Goal: Transaction & Acquisition: Purchase product/service

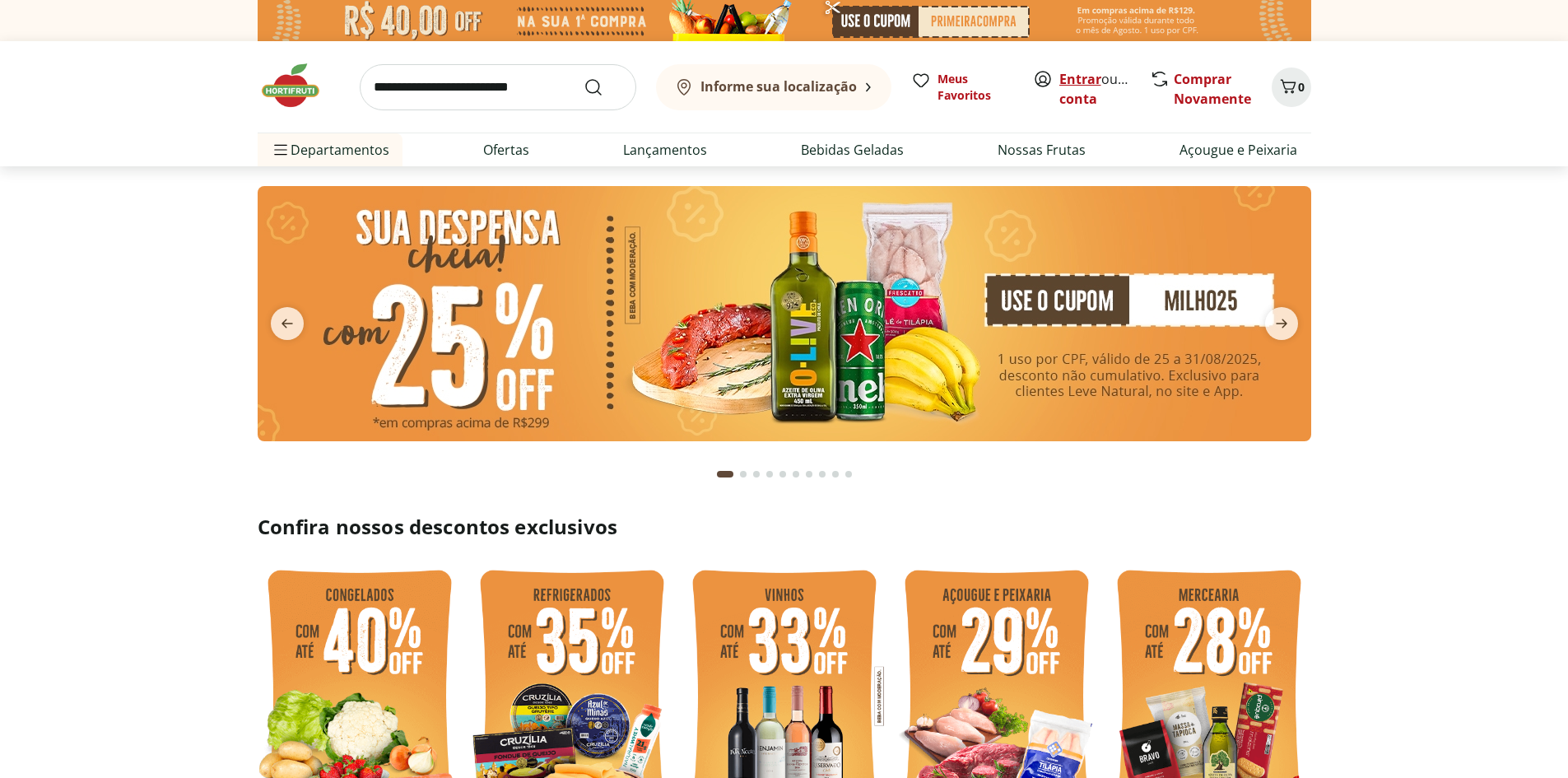
click at [1081, 76] on link "Entrar" at bounding box center [1081, 79] width 42 height 18
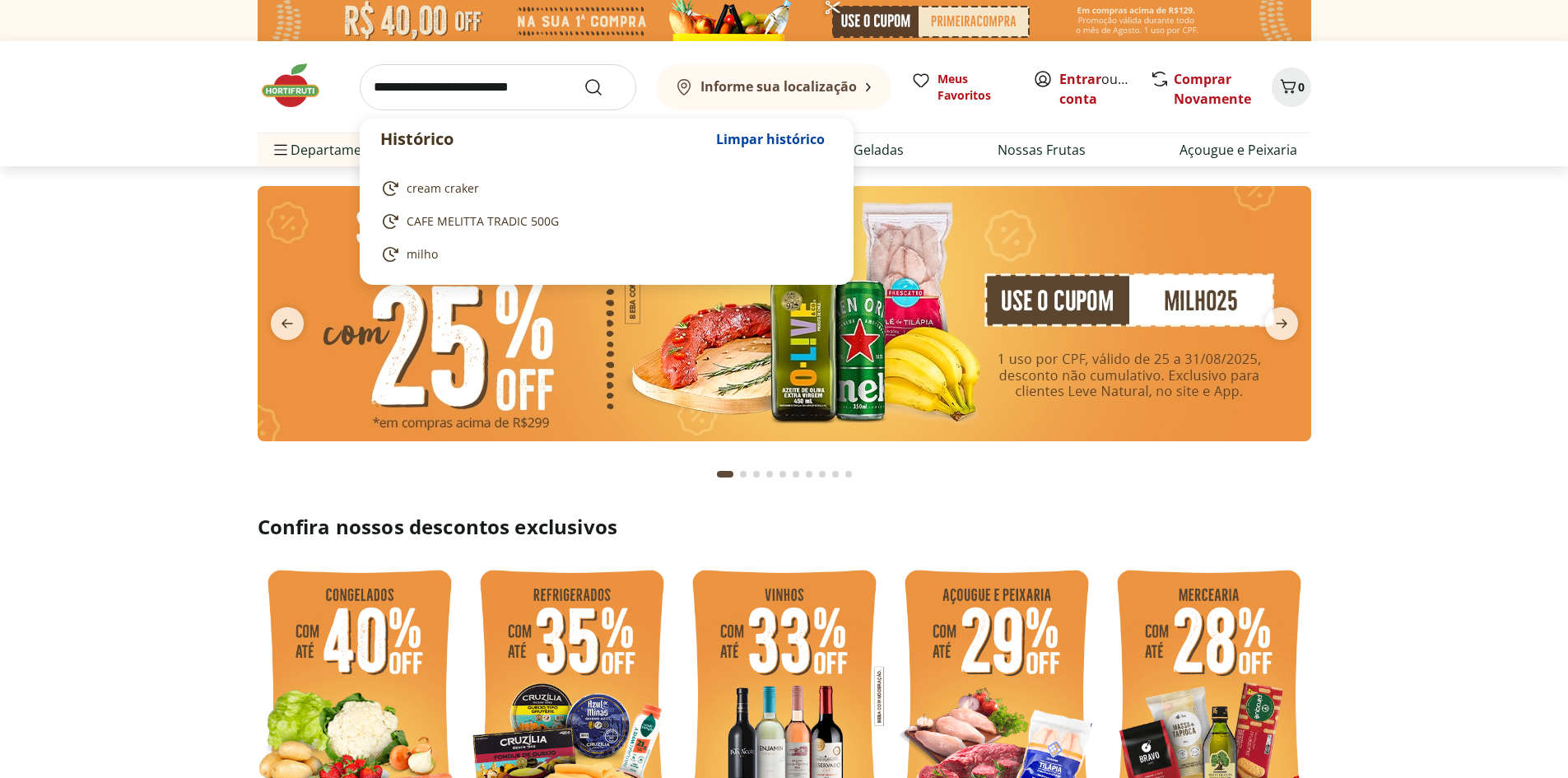
click at [455, 94] on input "search" at bounding box center [498, 87] width 277 height 46
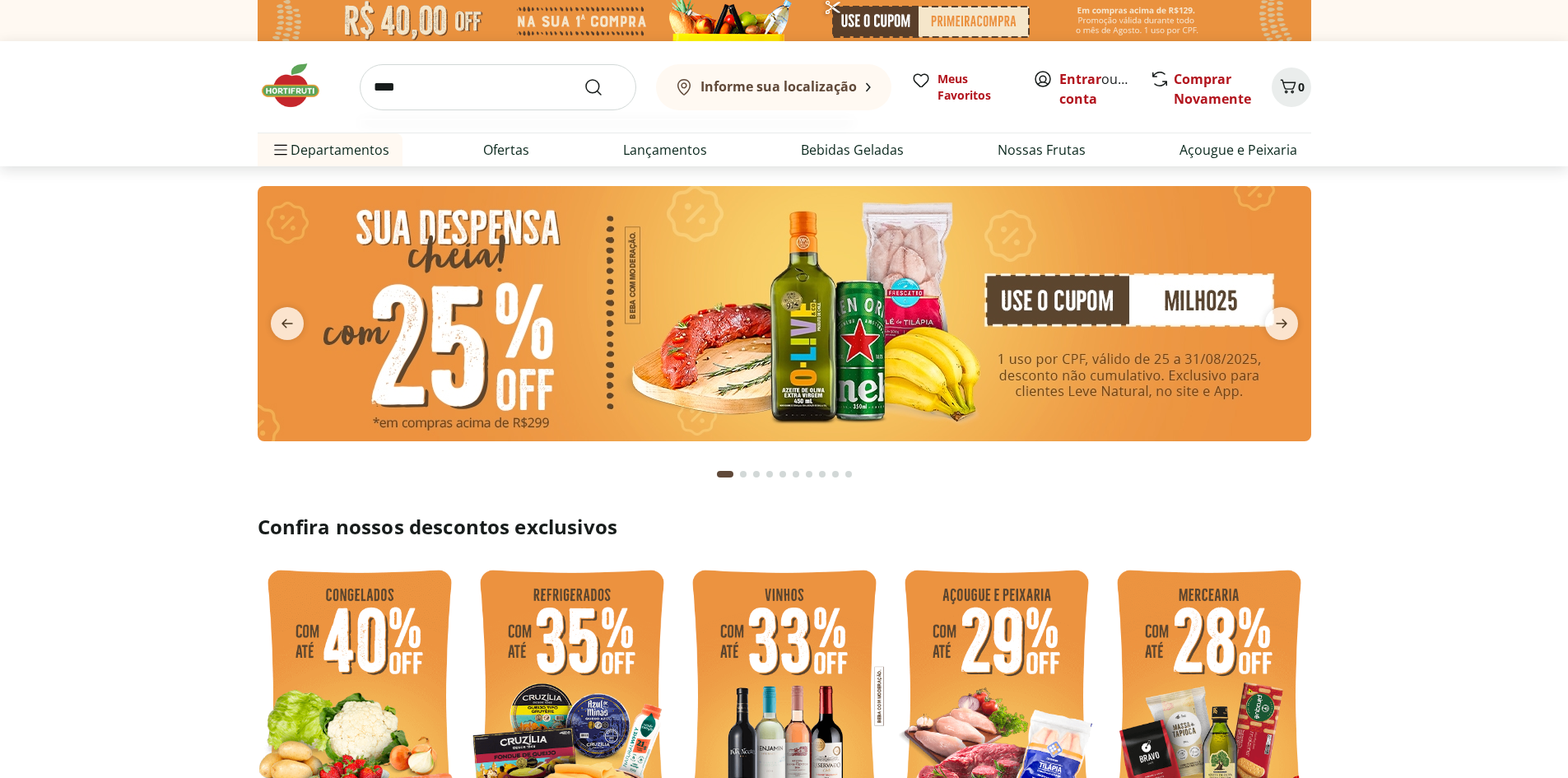
type input "****"
click at [583, 77] on button "Submit Search" at bounding box center [603, 87] width 39 height 20
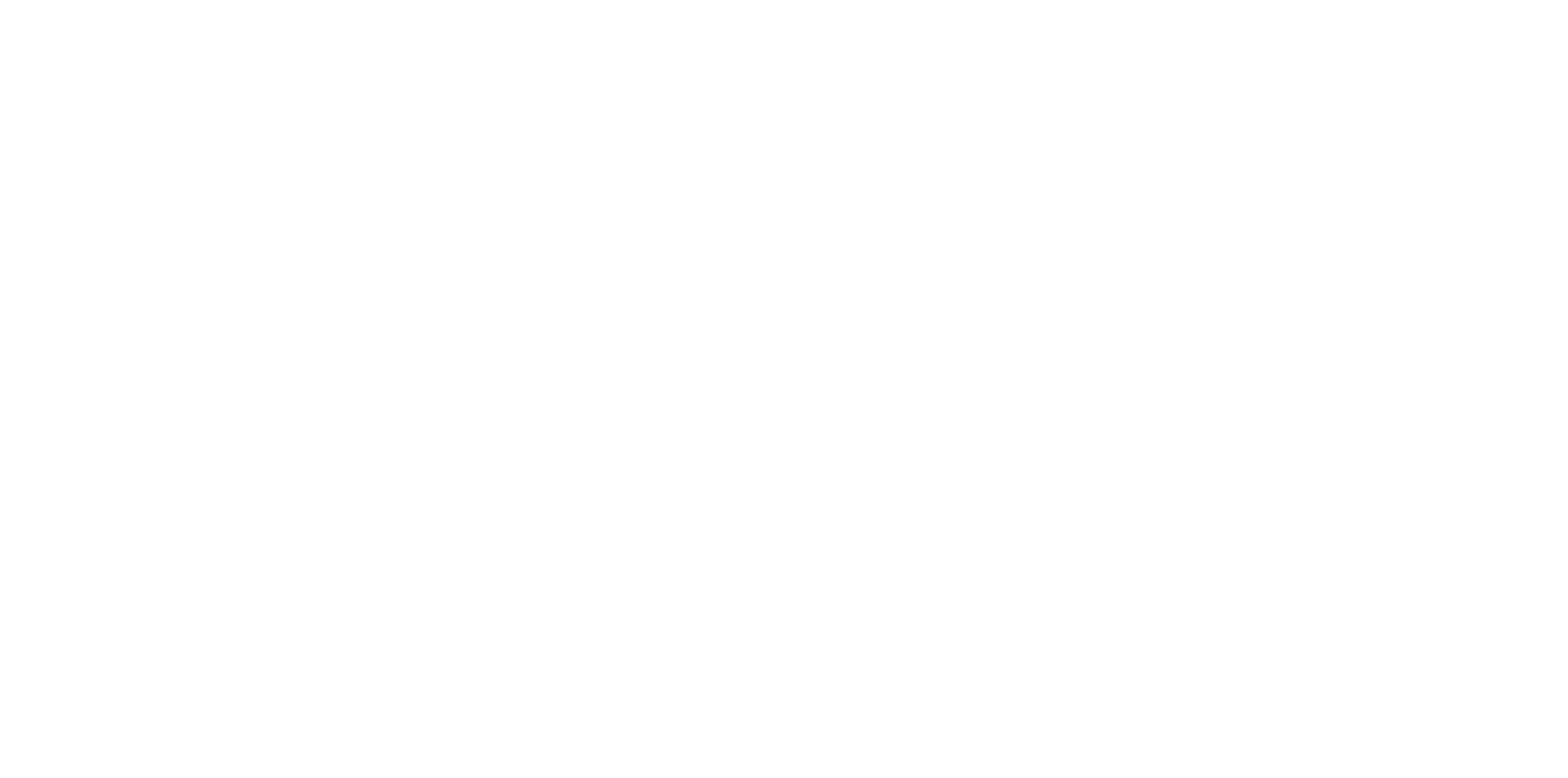
select select "**********"
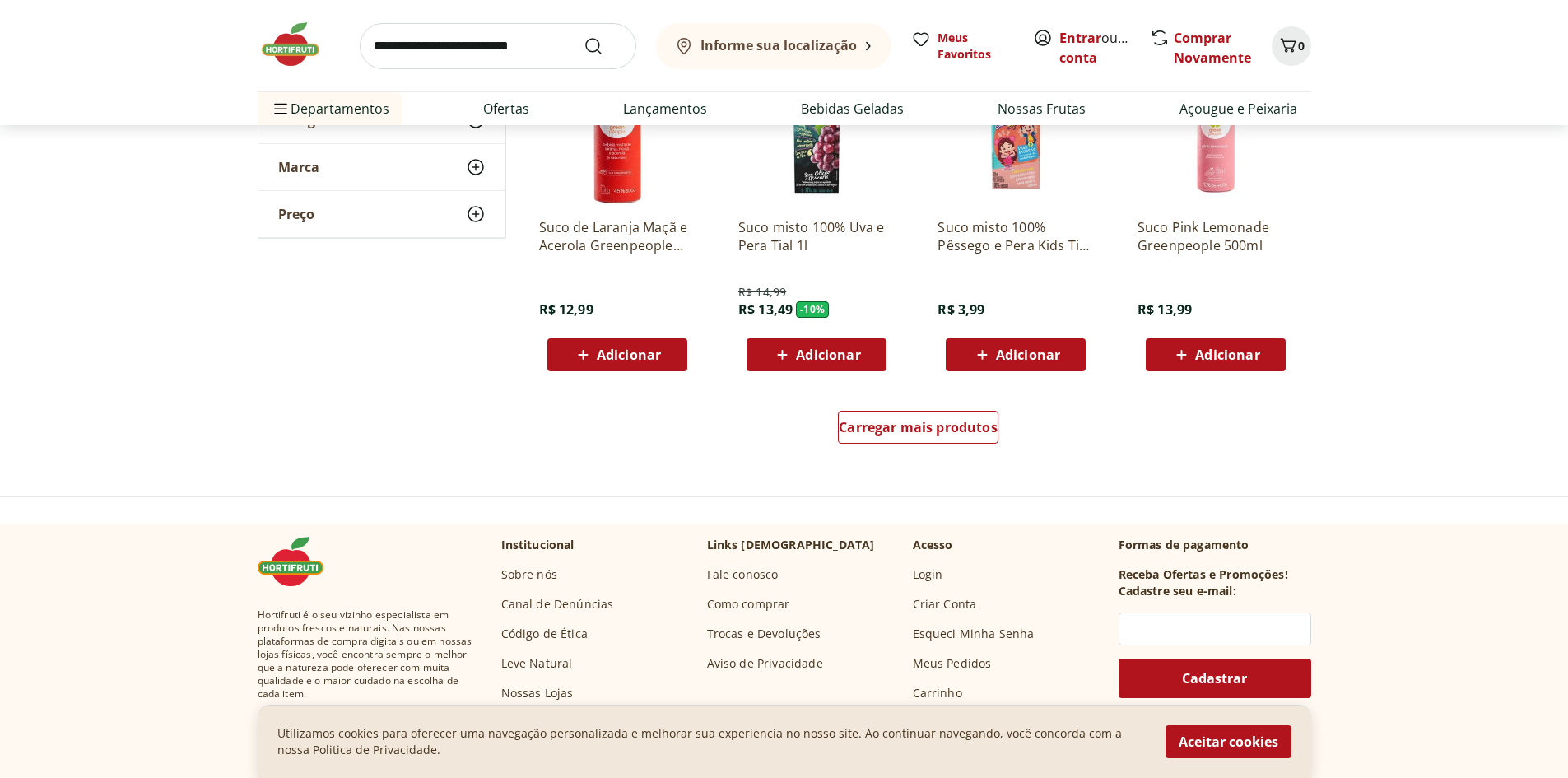
scroll to position [1071, 0]
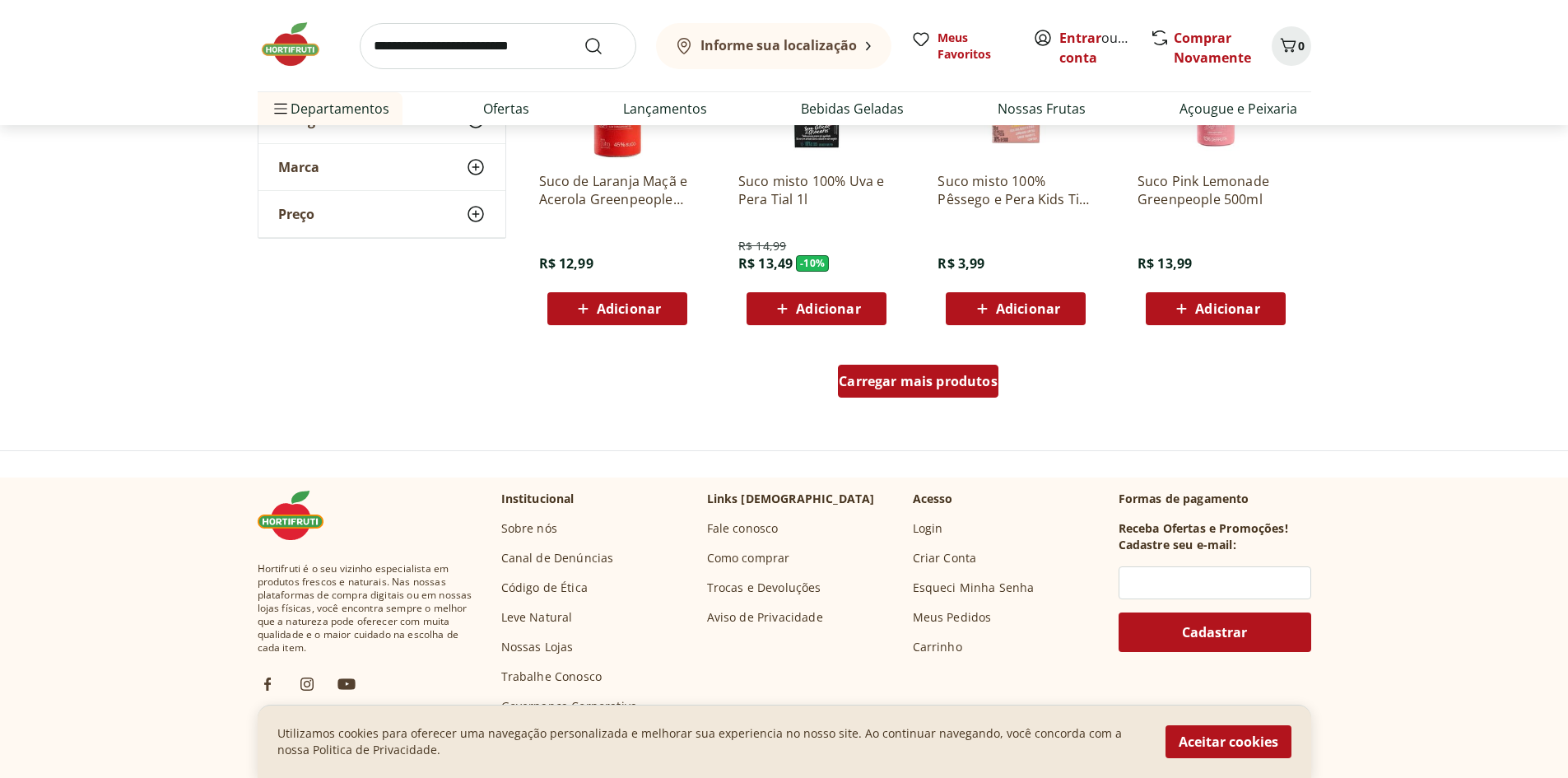
click at [878, 384] on span "Carregar mais produtos" at bounding box center [918, 381] width 158 height 13
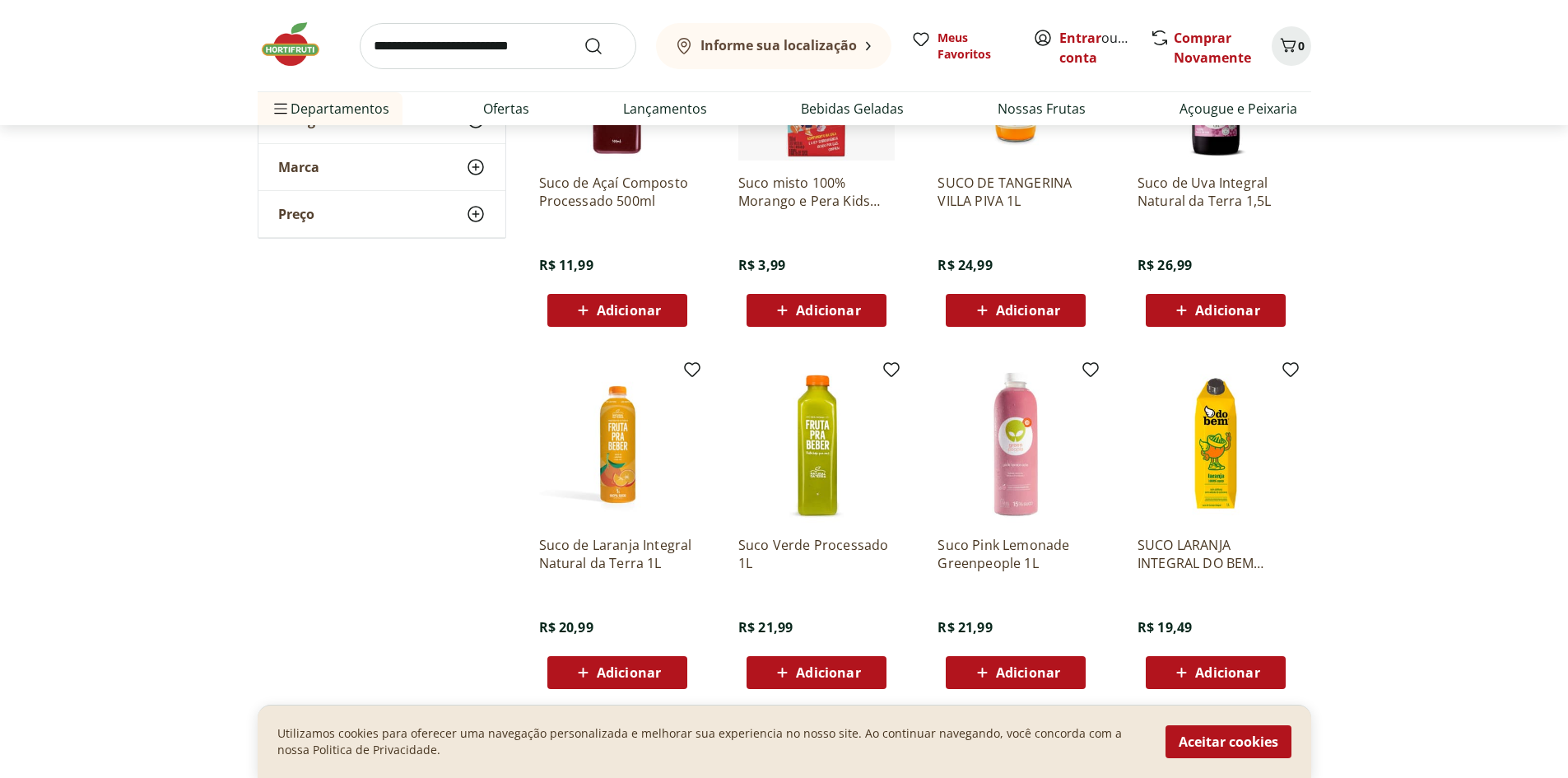
scroll to position [1977, 0]
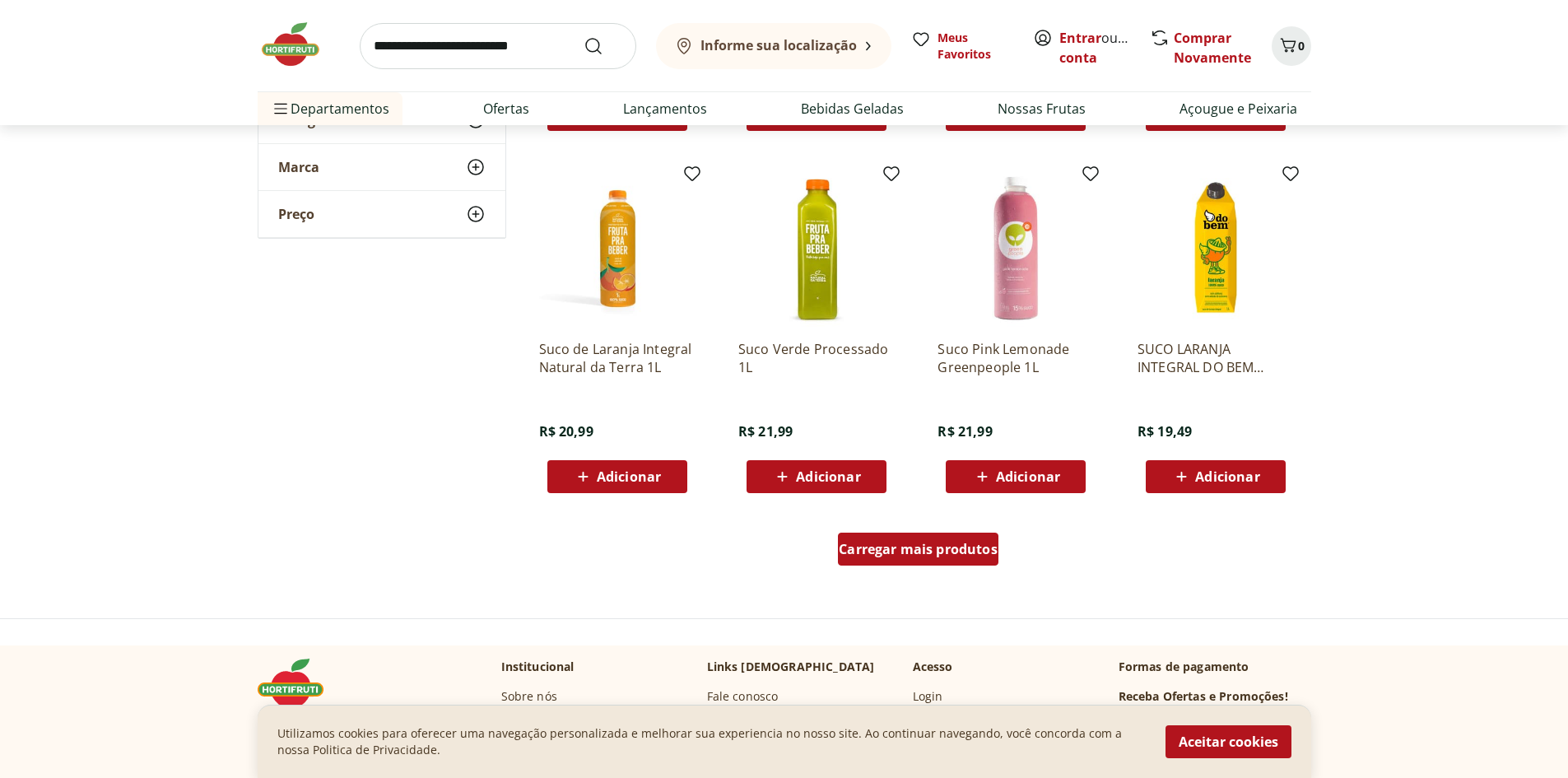
click at [938, 550] on span "Carregar mais produtos" at bounding box center [918, 549] width 158 height 13
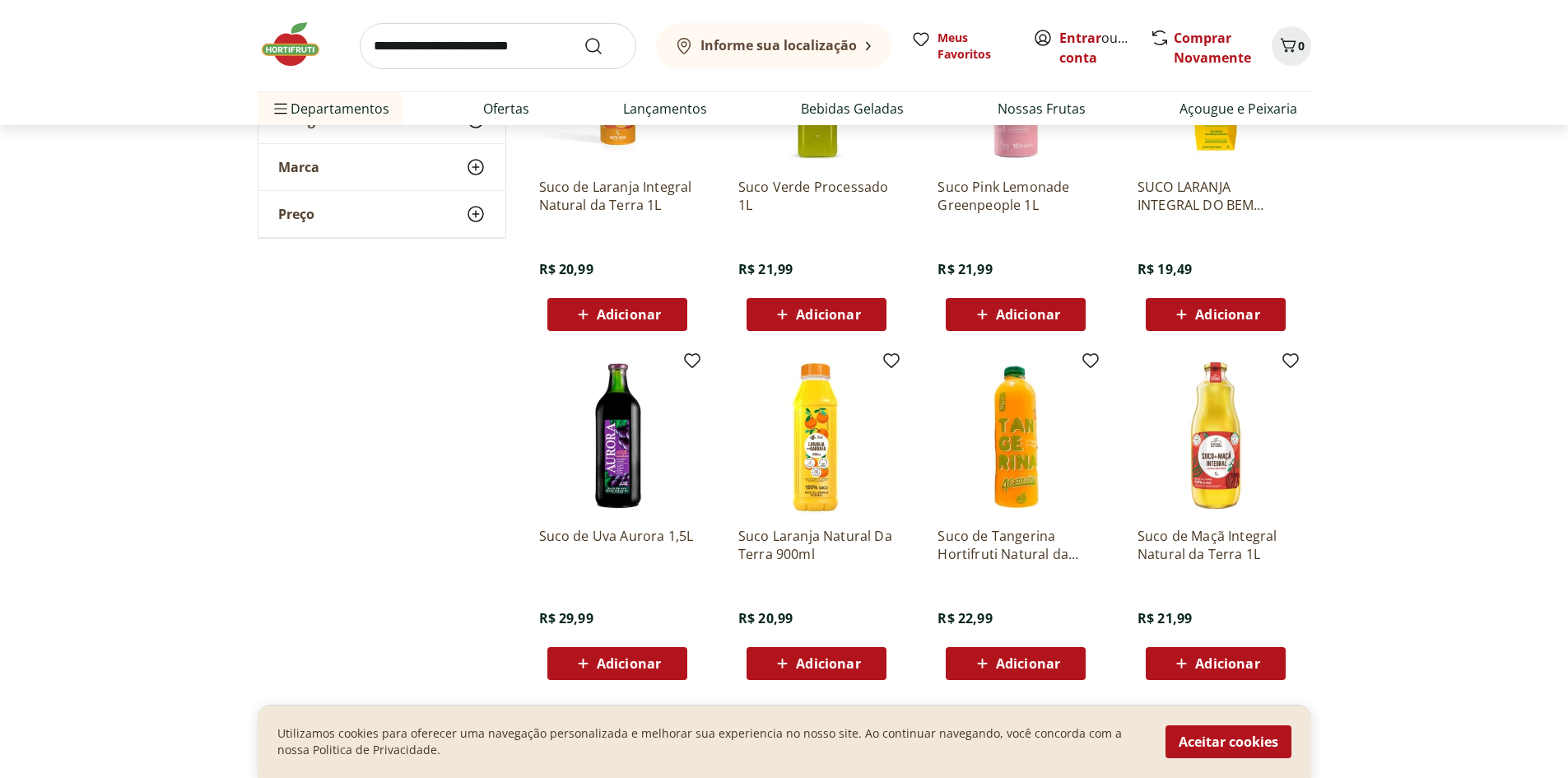
scroll to position [2142, 0]
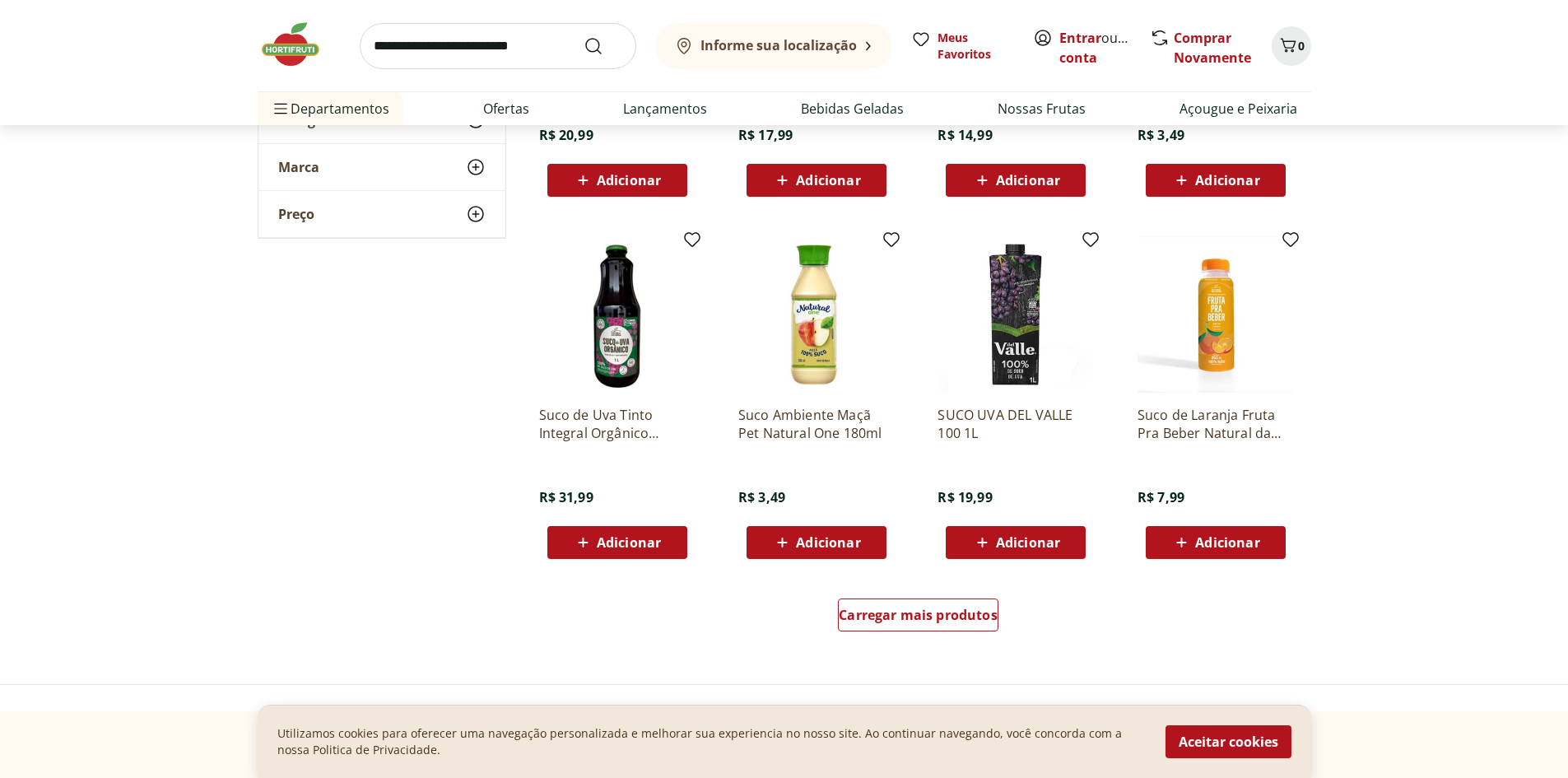
scroll to position [3130, 0]
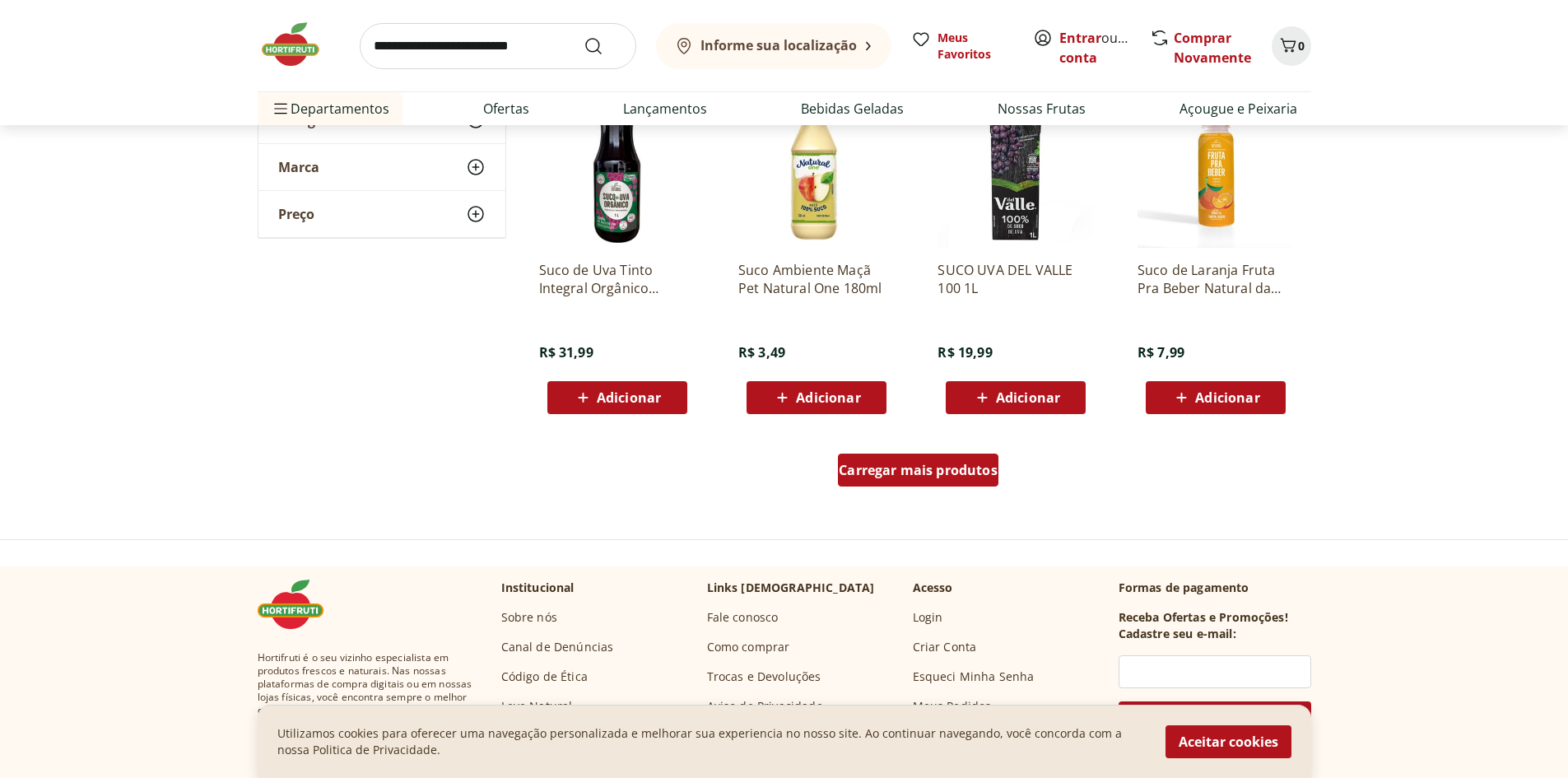
click at [930, 476] on span "Carregar mais produtos" at bounding box center [918, 470] width 158 height 13
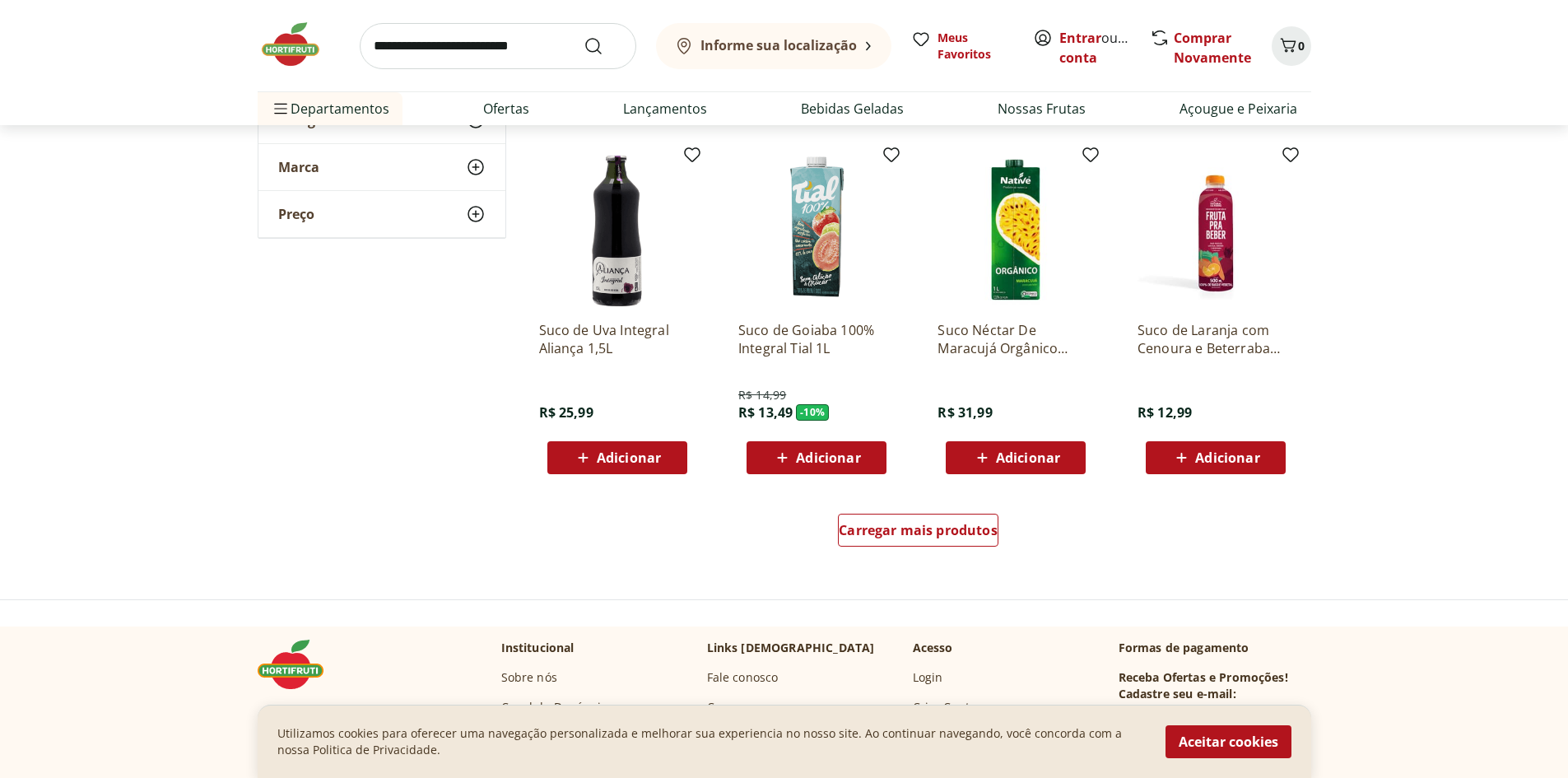
scroll to position [4201, 0]
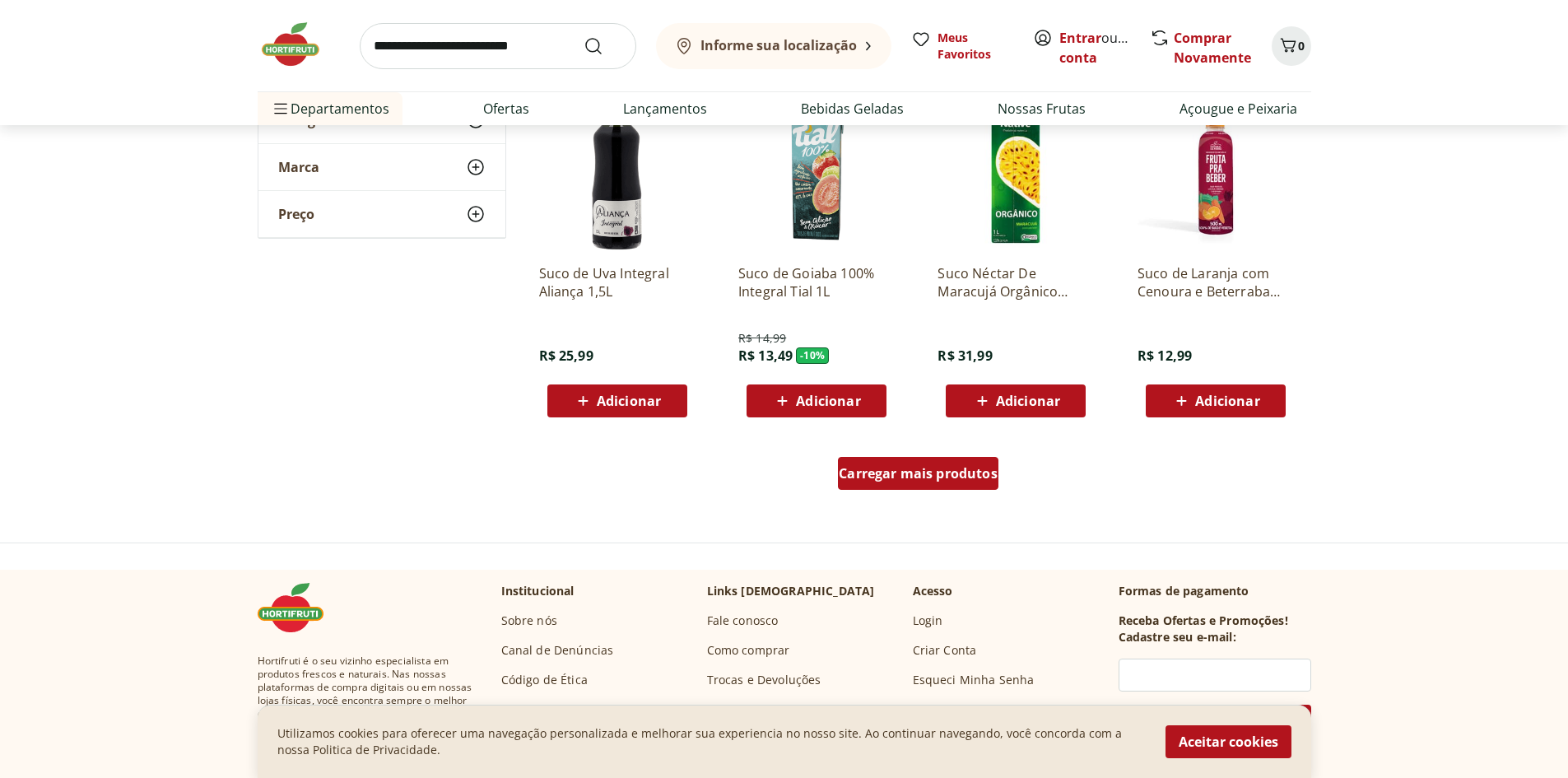
click at [952, 477] on span "Carregar mais produtos" at bounding box center [918, 474] width 158 height 13
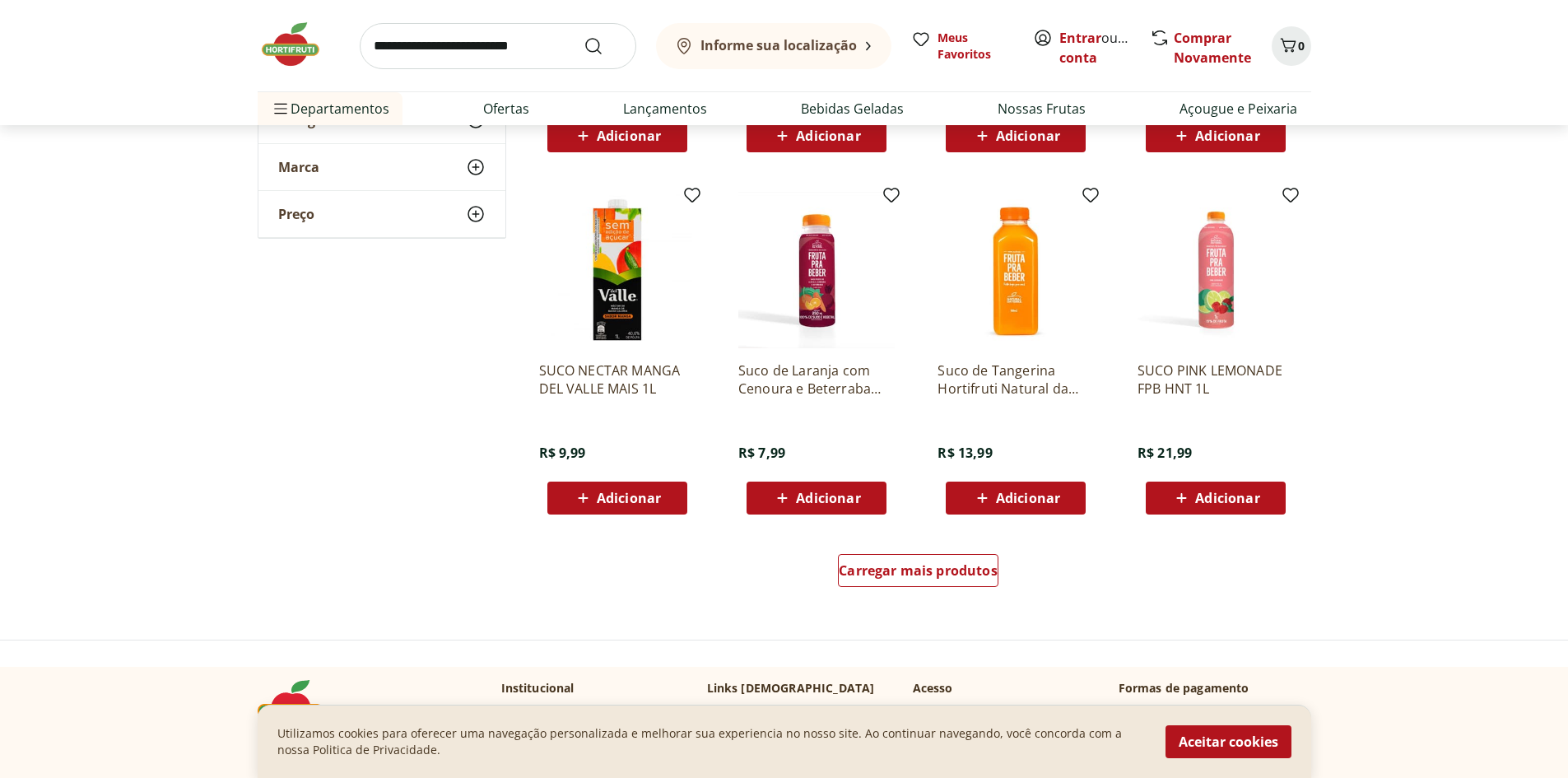
scroll to position [5189, 0]
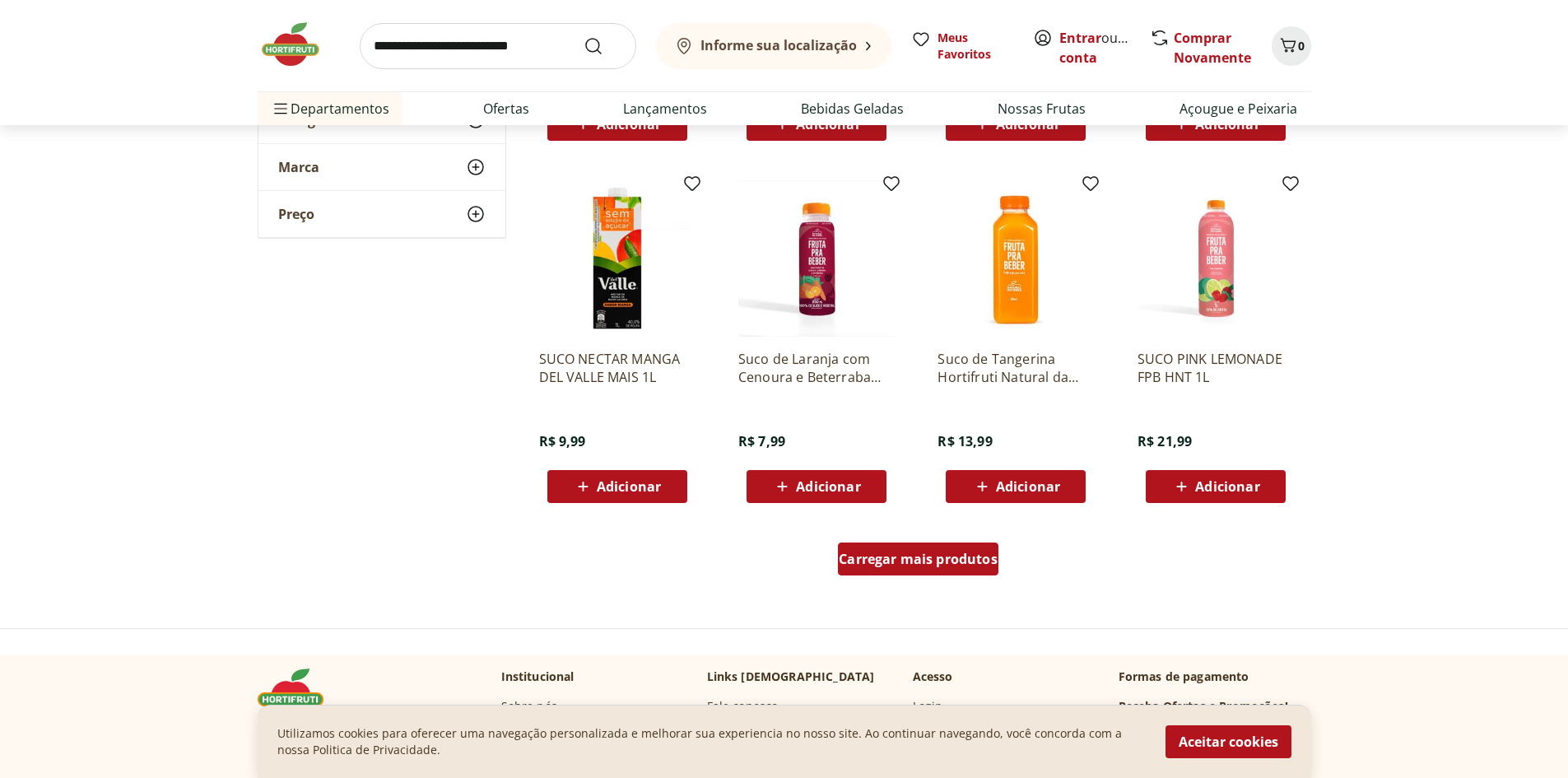
click at [898, 561] on span "Carregar mais produtos" at bounding box center [918, 559] width 158 height 13
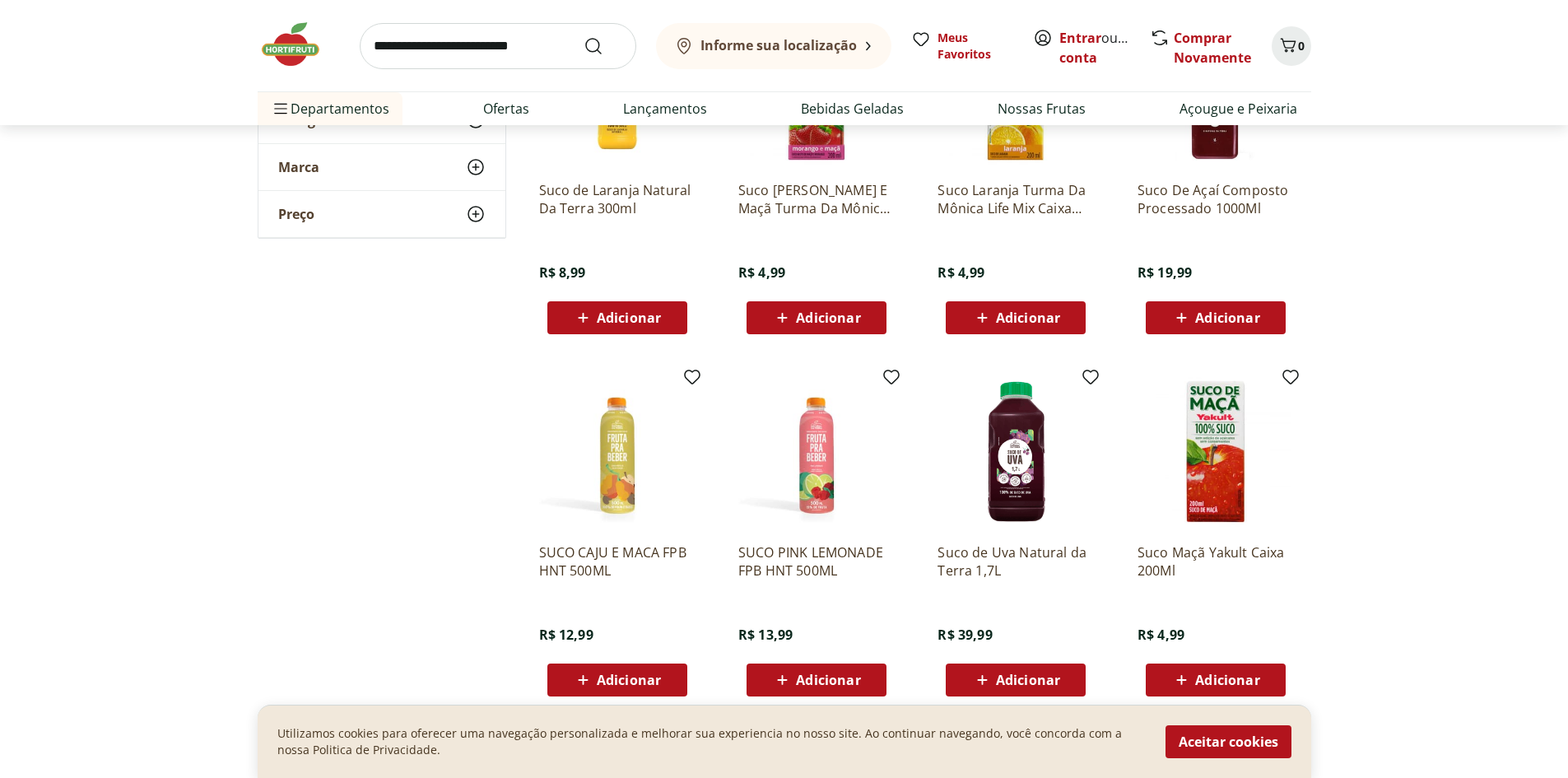
scroll to position [6260, 0]
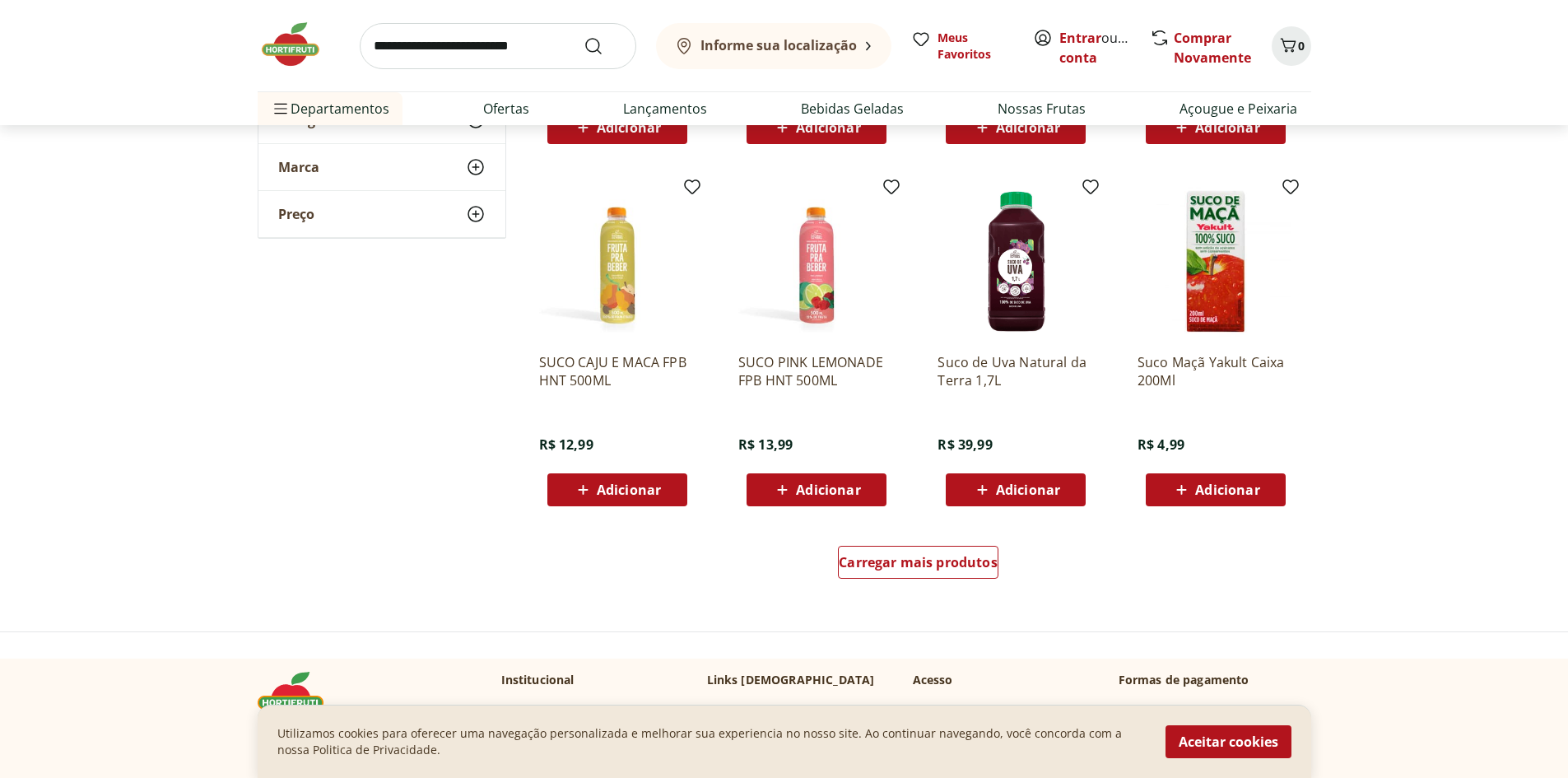
click at [996, 243] on img at bounding box center [1016, 261] width 157 height 157
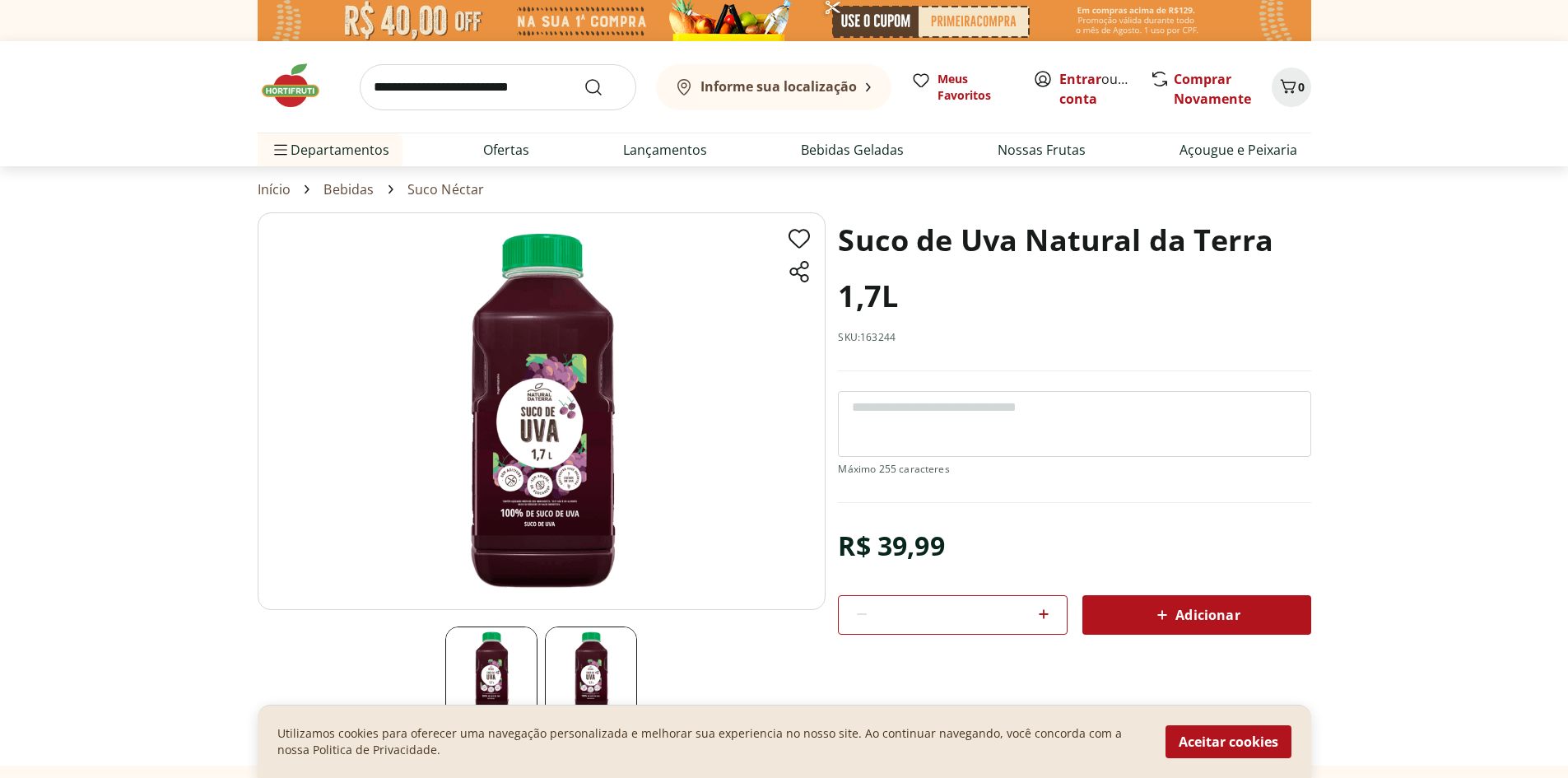
click at [1038, 608] on icon at bounding box center [1044, 615] width 20 height 20
type input "*"
click at [1231, 616] on span "Adicionar" at bounding box center [1195, 616] width 87 height 20
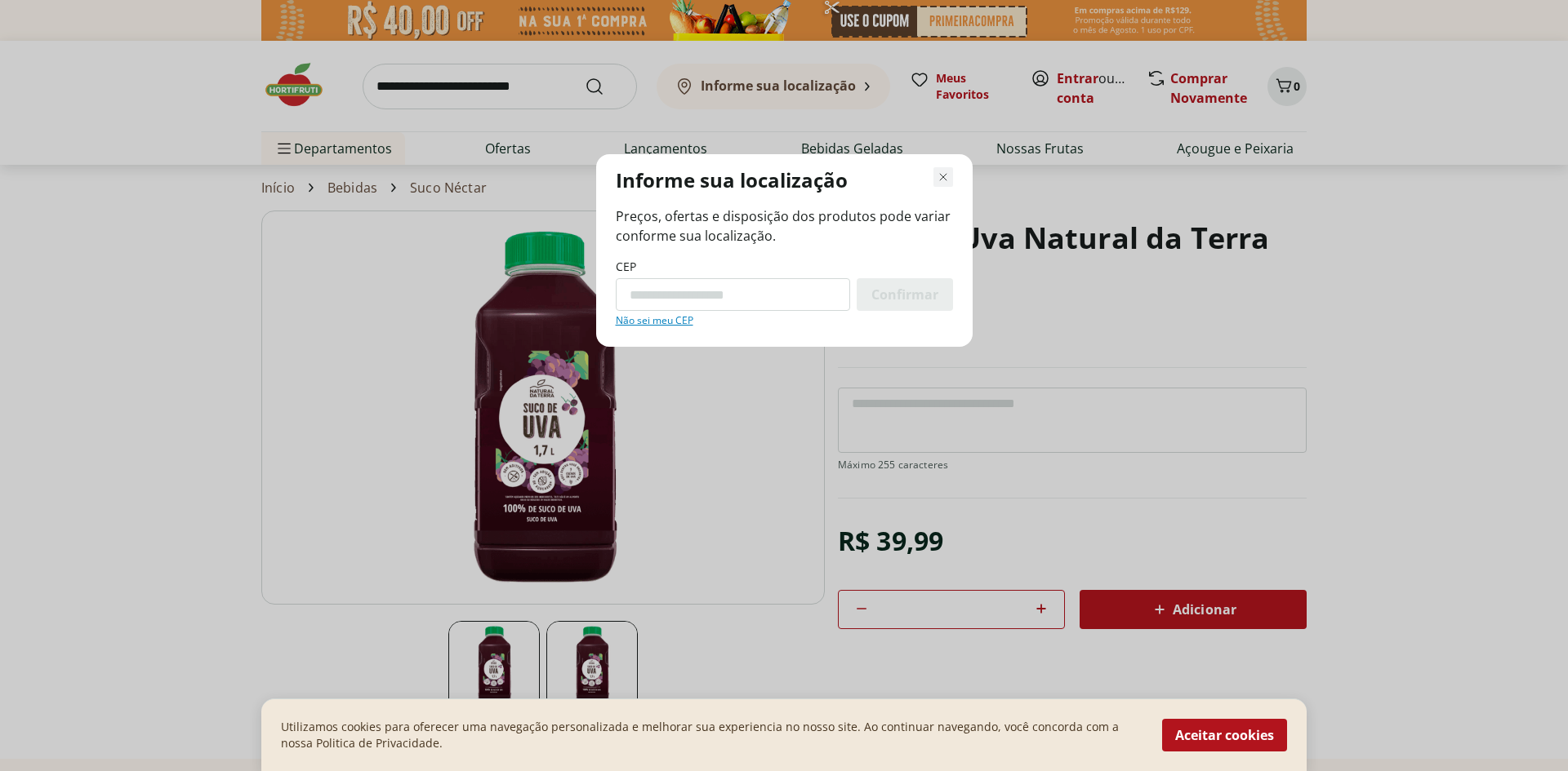
click at [944, 175] on use "Fechar modal de regionalização" at bounding box center [943, 177] width 12 height 12
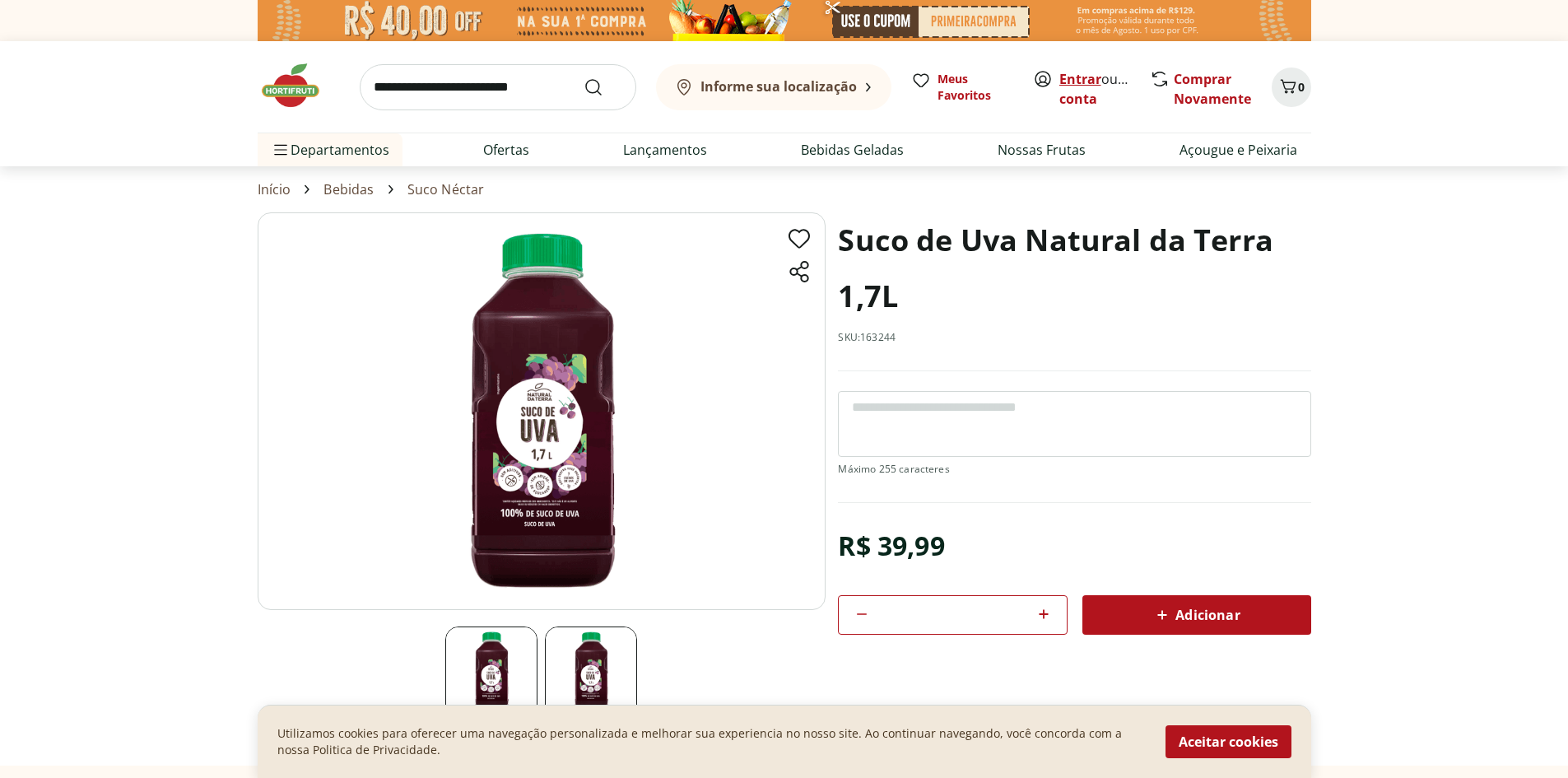
click at [1073, 82] on link "Entrar" at bounding box center [1081, 79] width 42 height 18
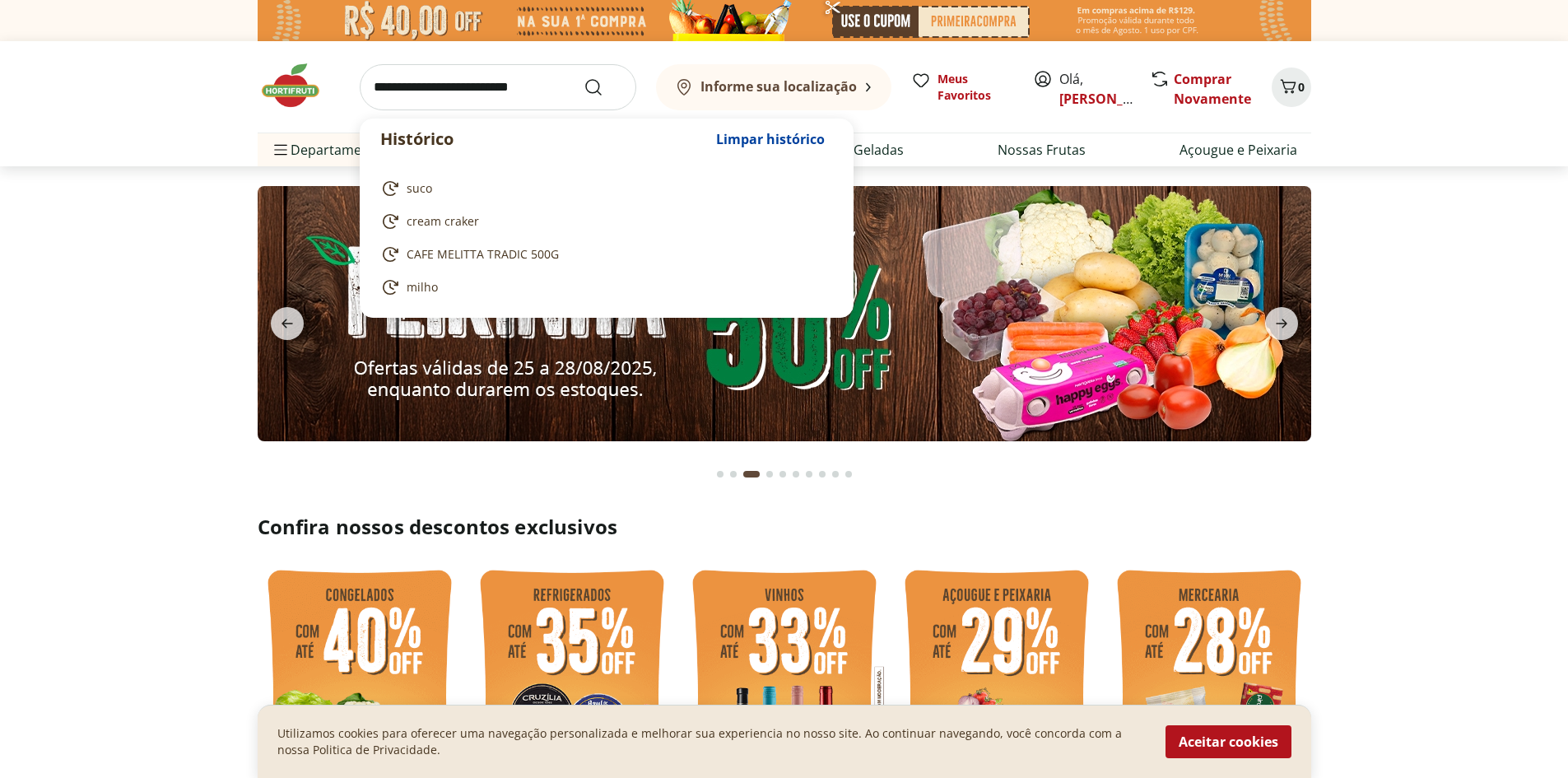
click at [466, 84] on input "search" at bounding box center [498, 87] width 277 height 46
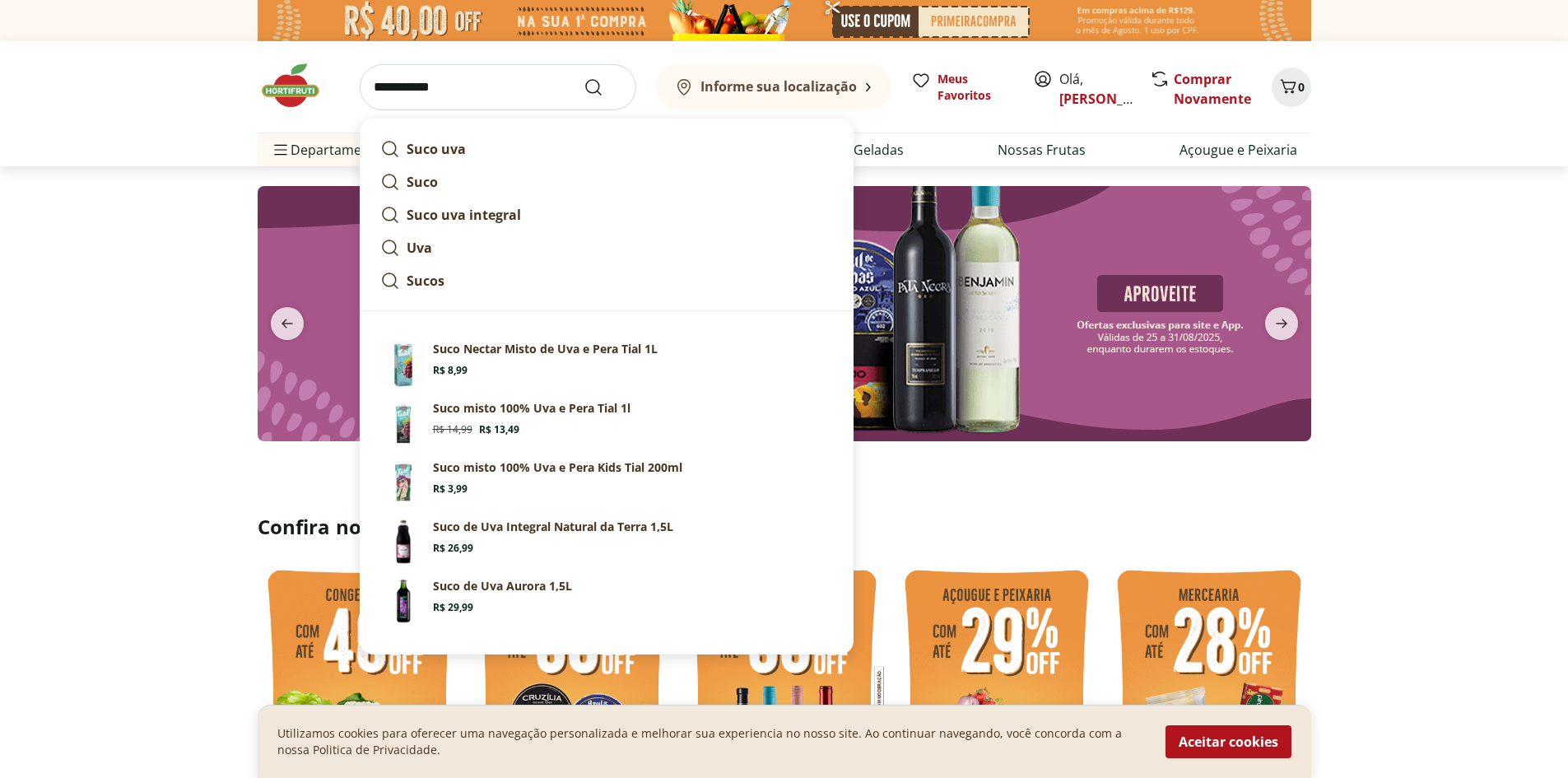
type input "**********"
click at [583, 77] on button "Submit Search" at bounding box center [603, 87] width 39 height 20
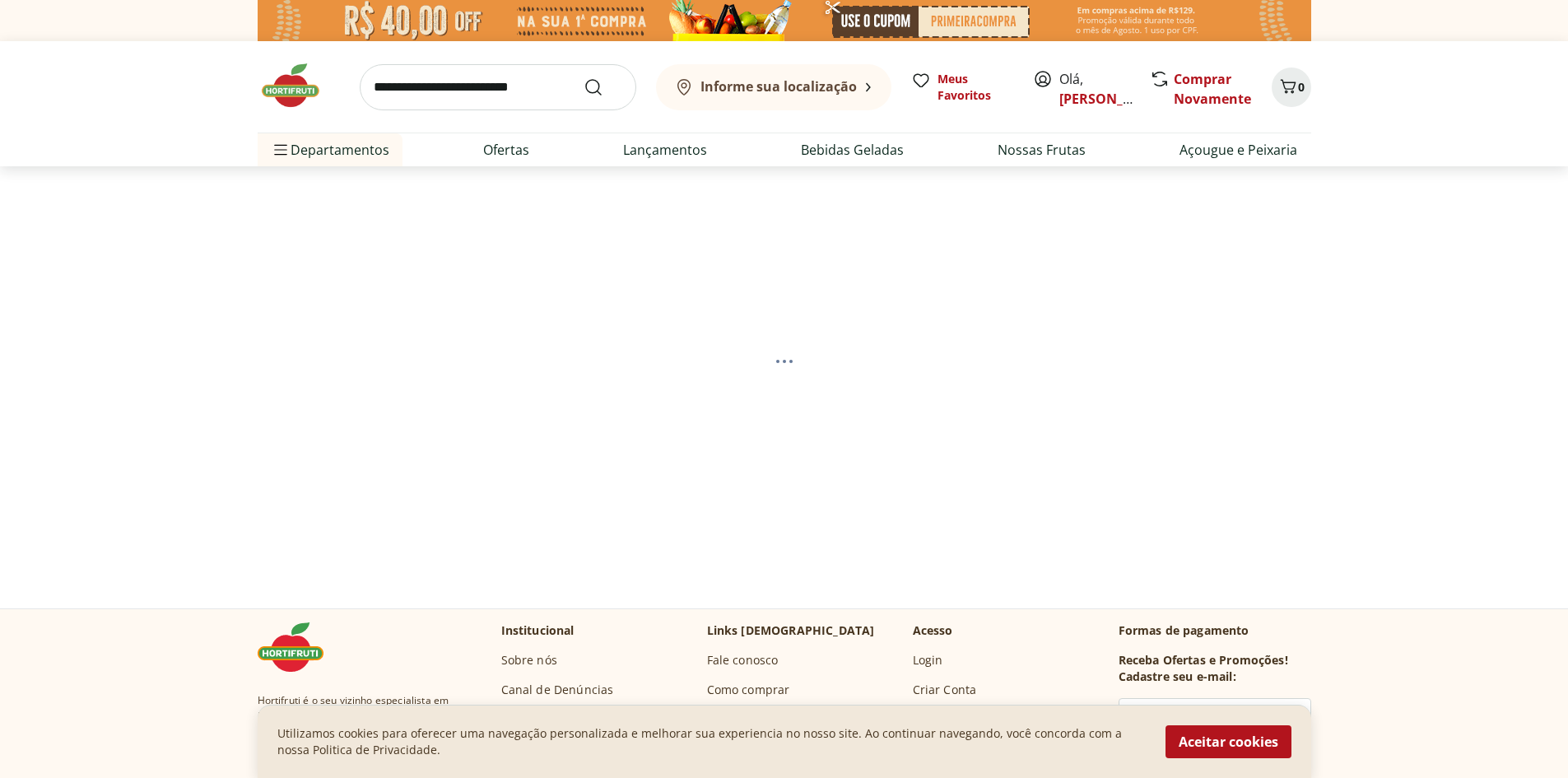
select select "**********"
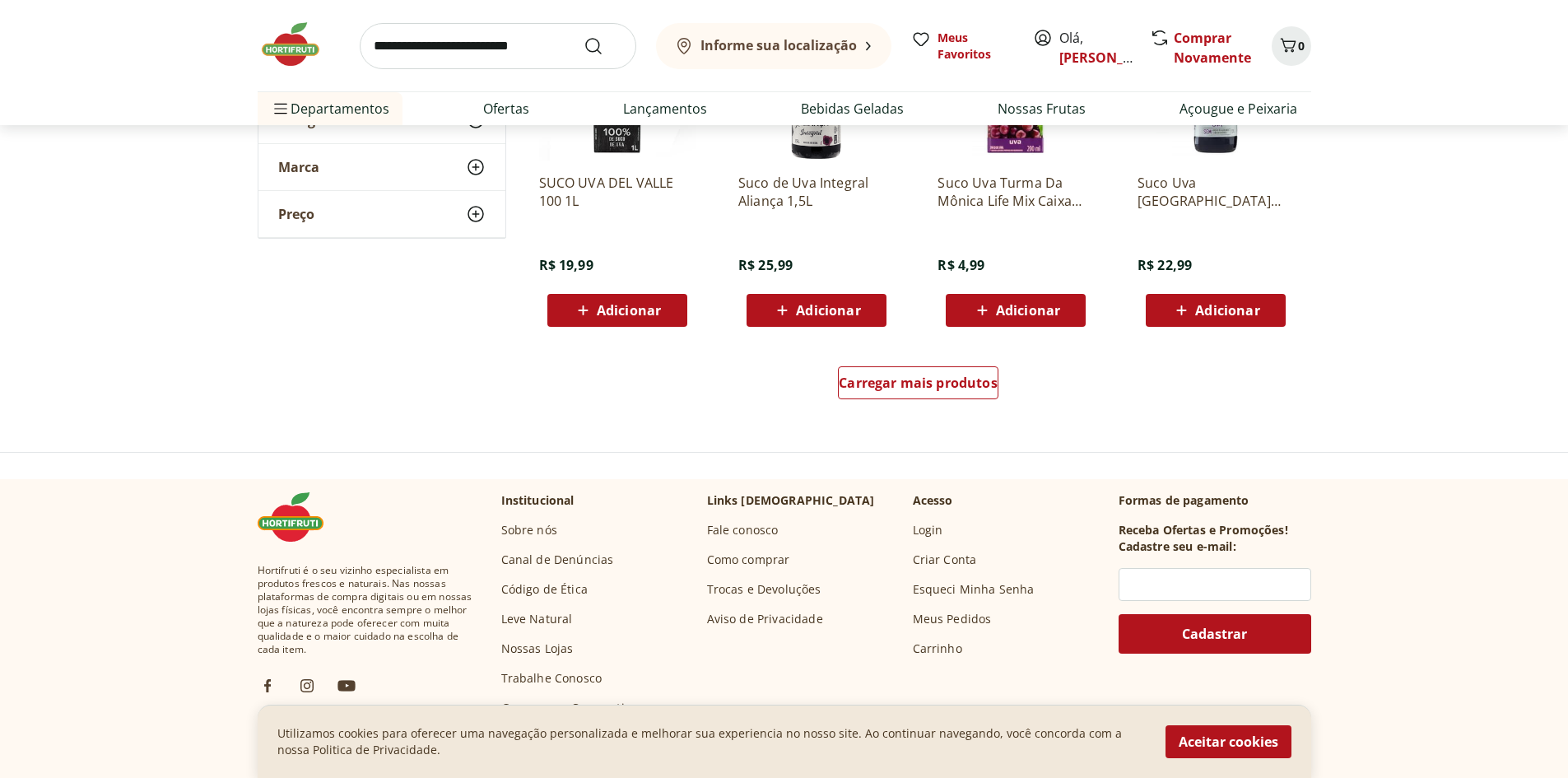
scroll to position [1071, 0]
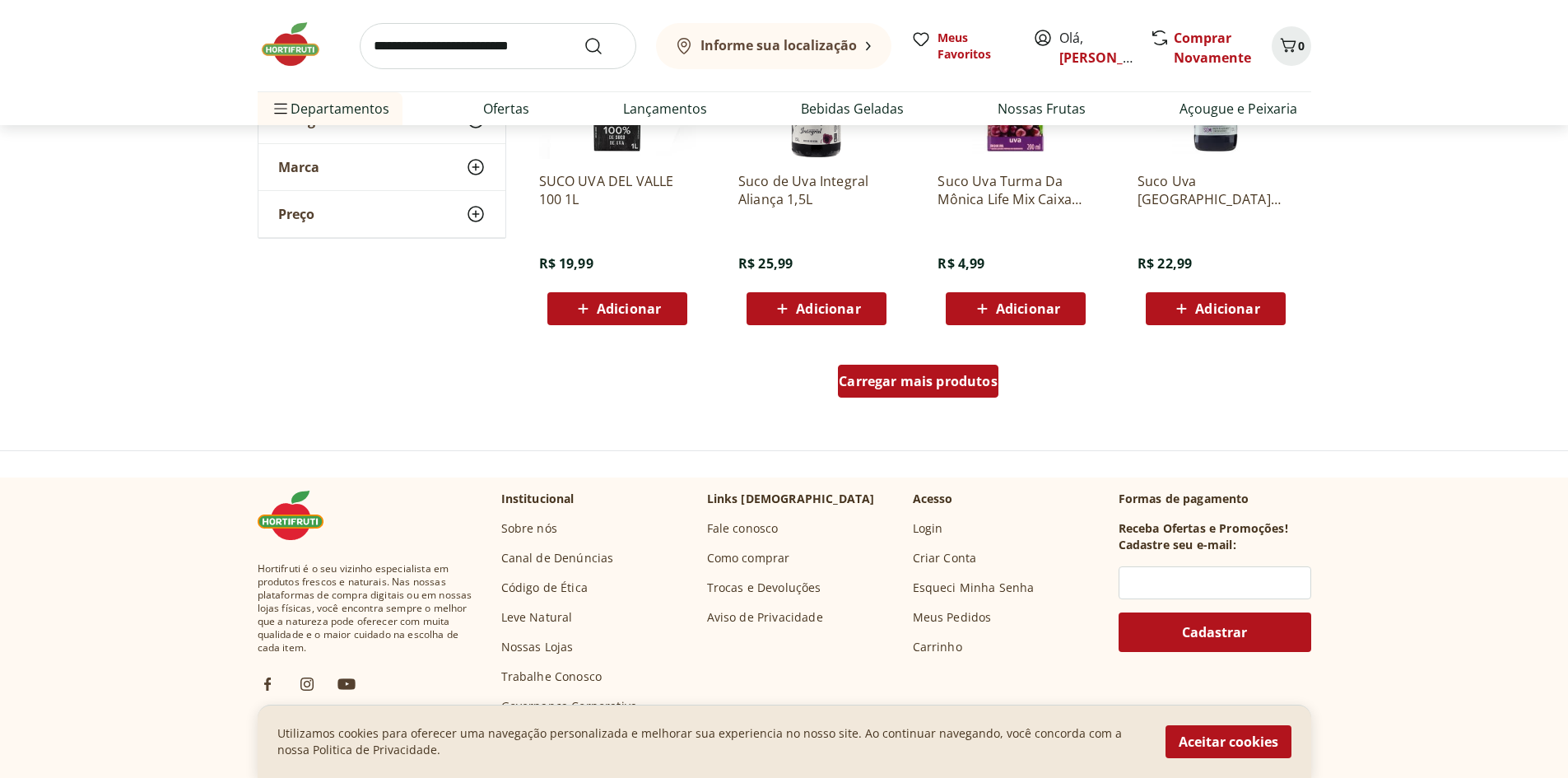
click at [949, 375] on span "Carregar mais produtos" at bounding box center [918, 381] width 158 height 13
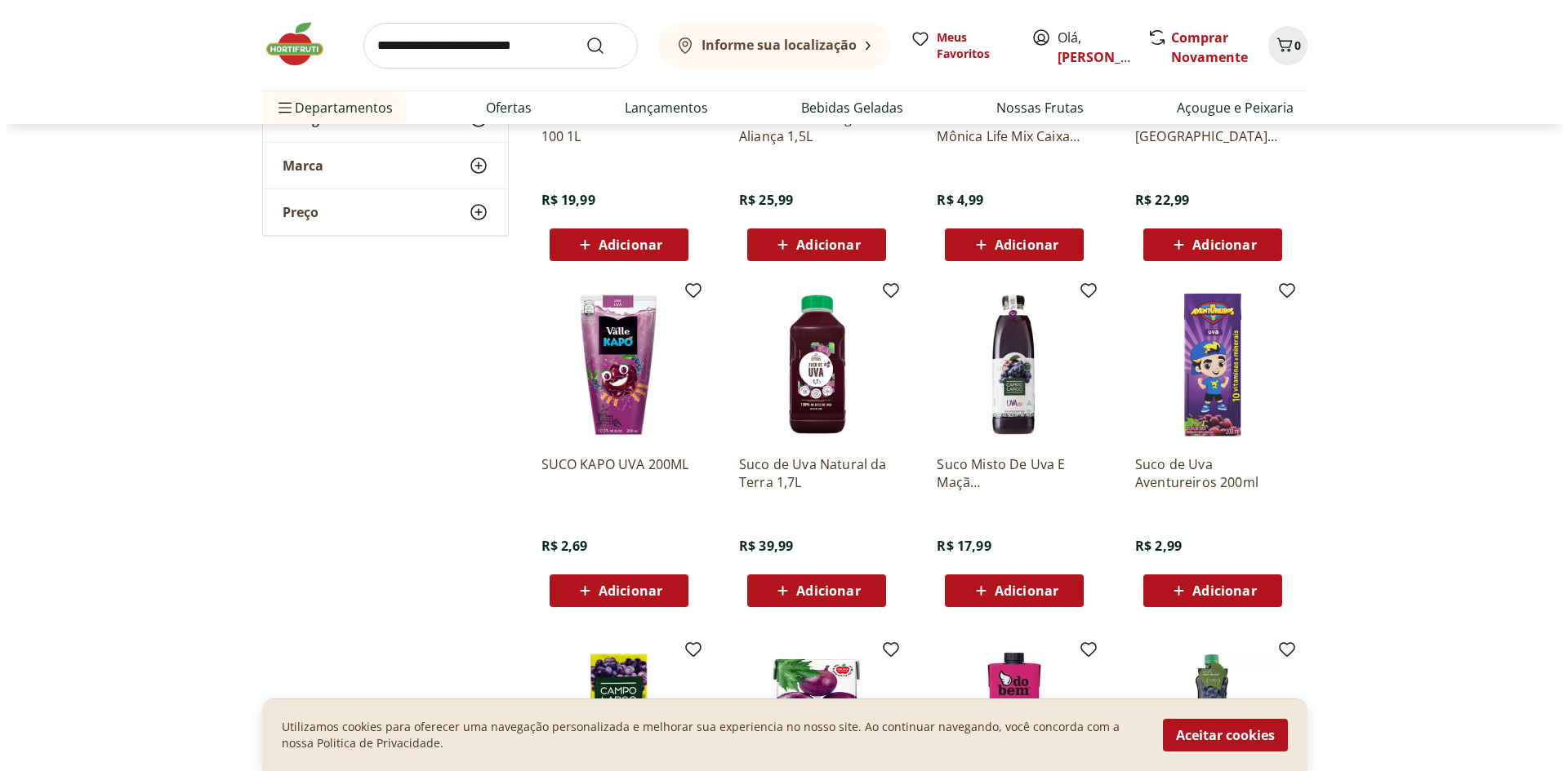
scroll to position [1224, 0]
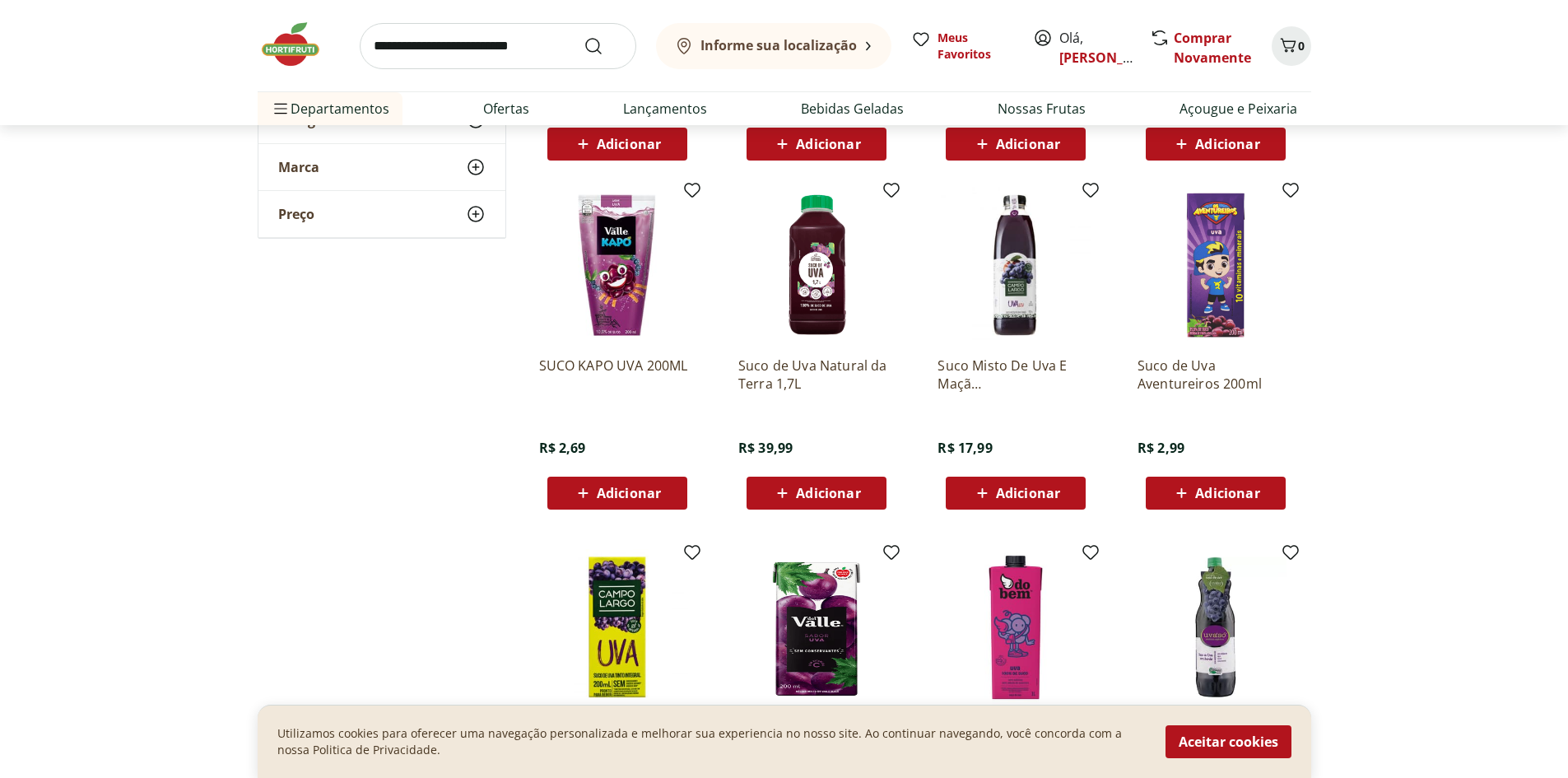
click at [864, 490] on div "Adicionar" at bounding box center [817, 493] width 114 height 29
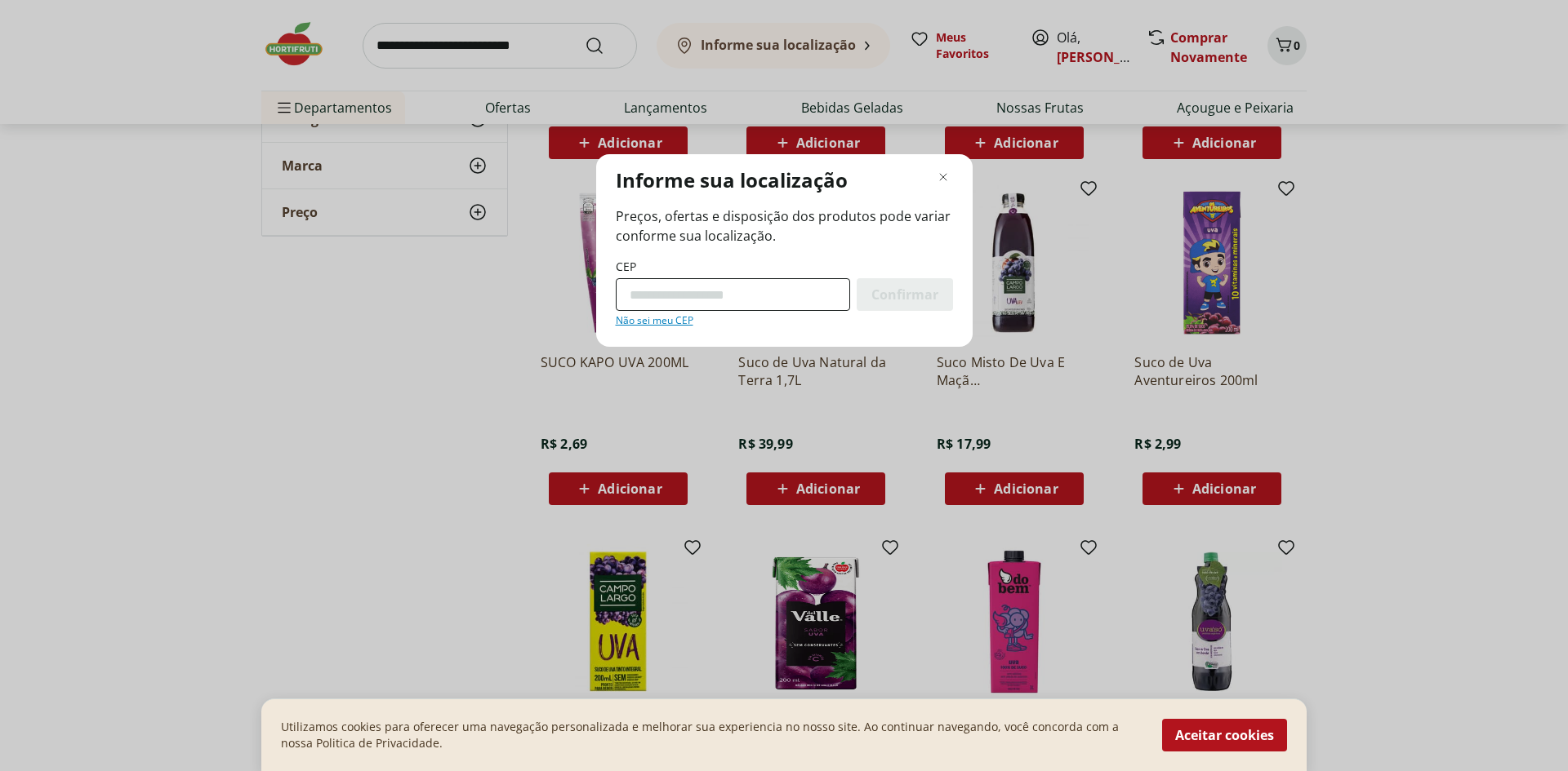
click at [746, 287] on input "CEP" at bounding box center [733, 295] width 234 height 33
paste input "*********"
type input "*********"
click at [940, 294] on div "Confirmar" at bounding box center [905, 295] width 96 height 33
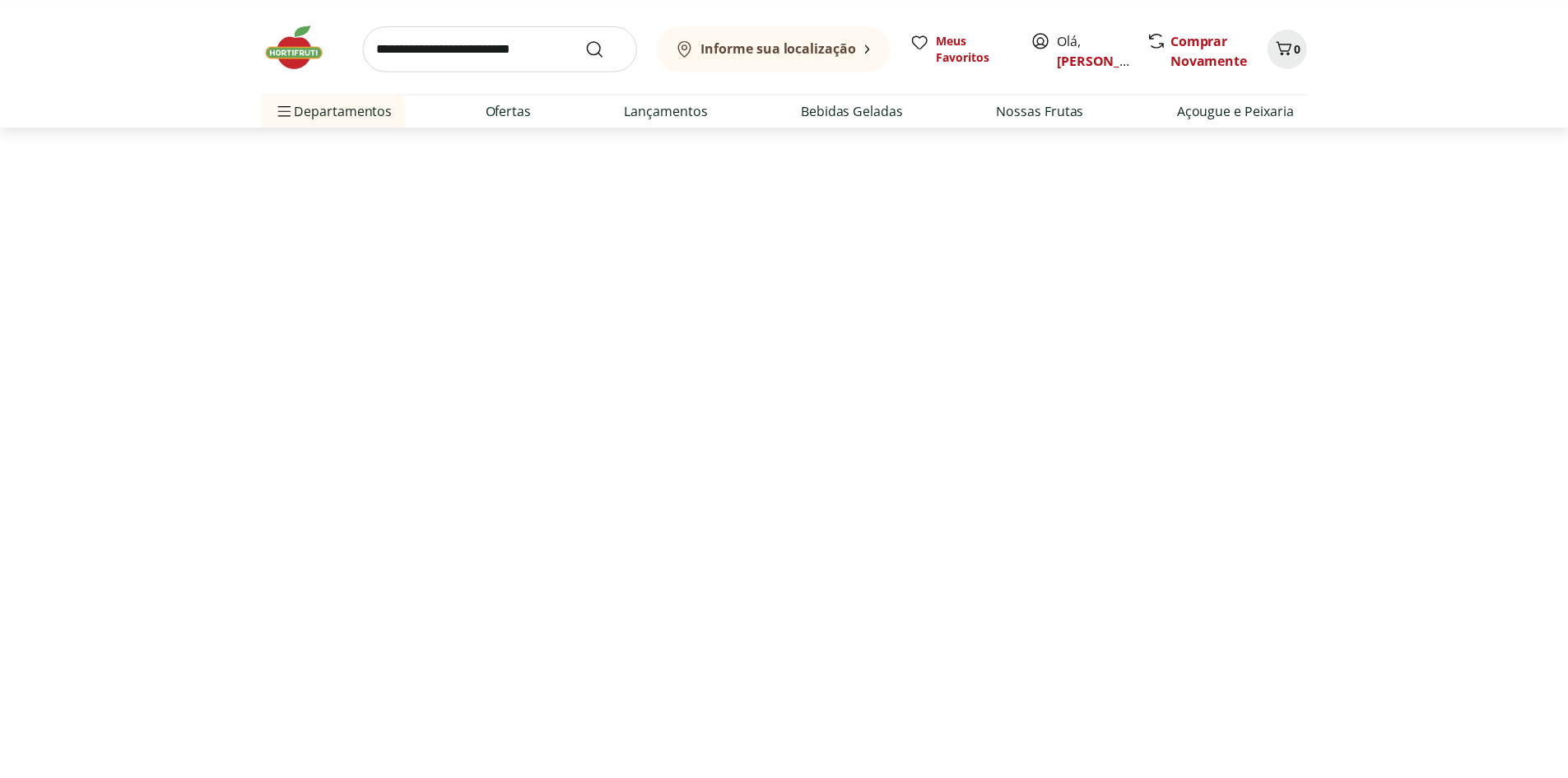
scroll to position [0, 0]
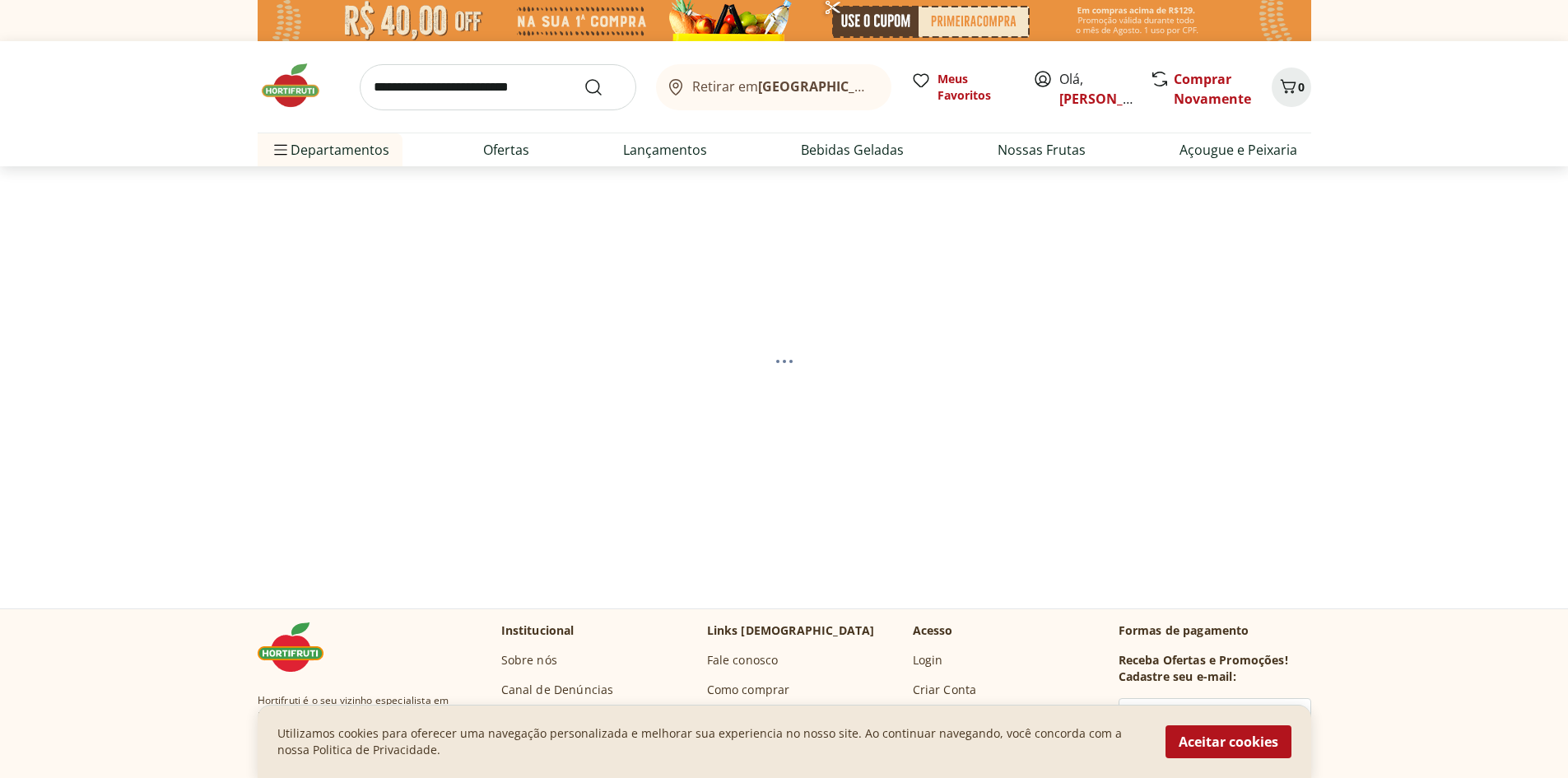
select select "**********"
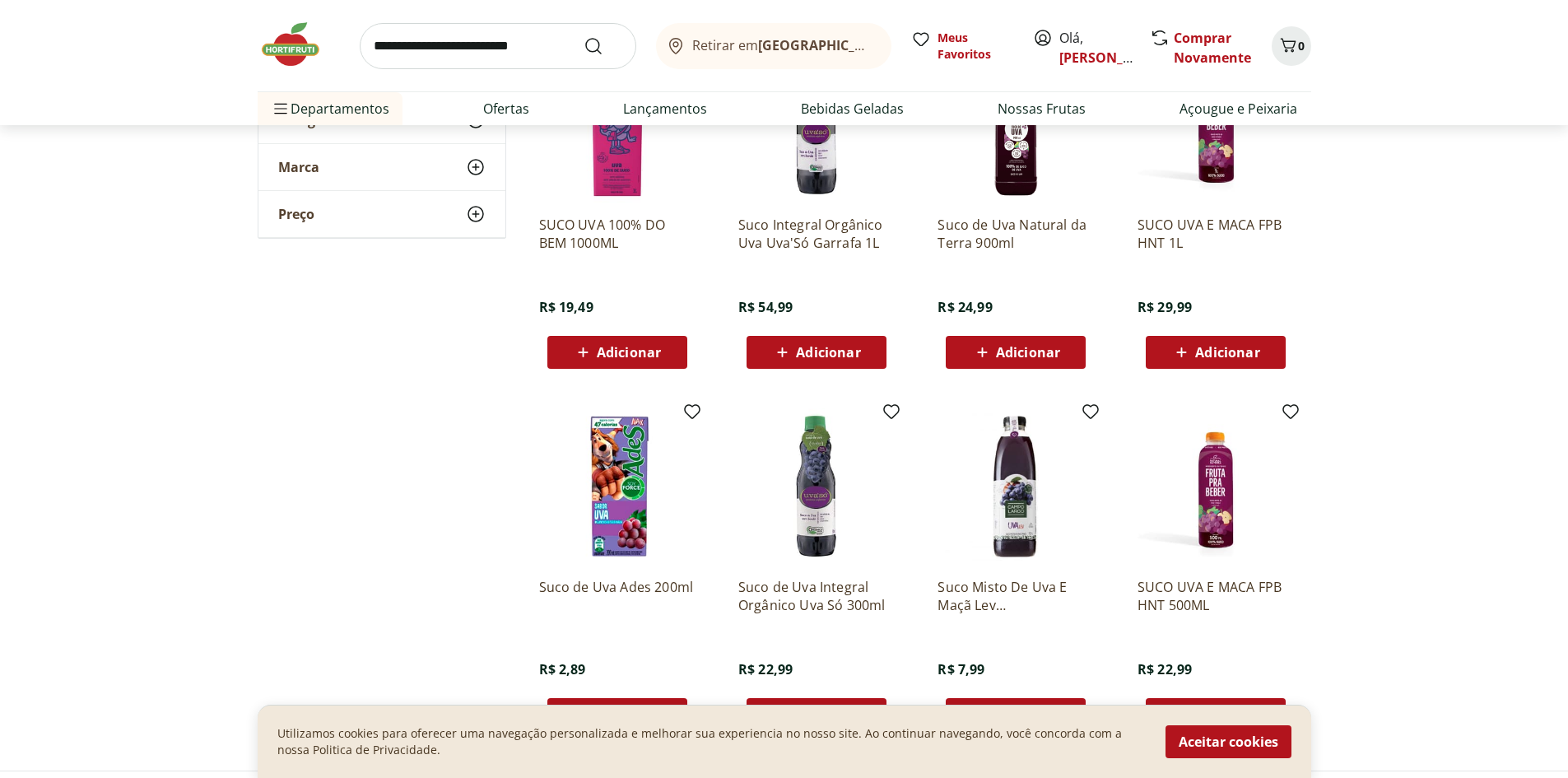
scroll to position [1730, 0]
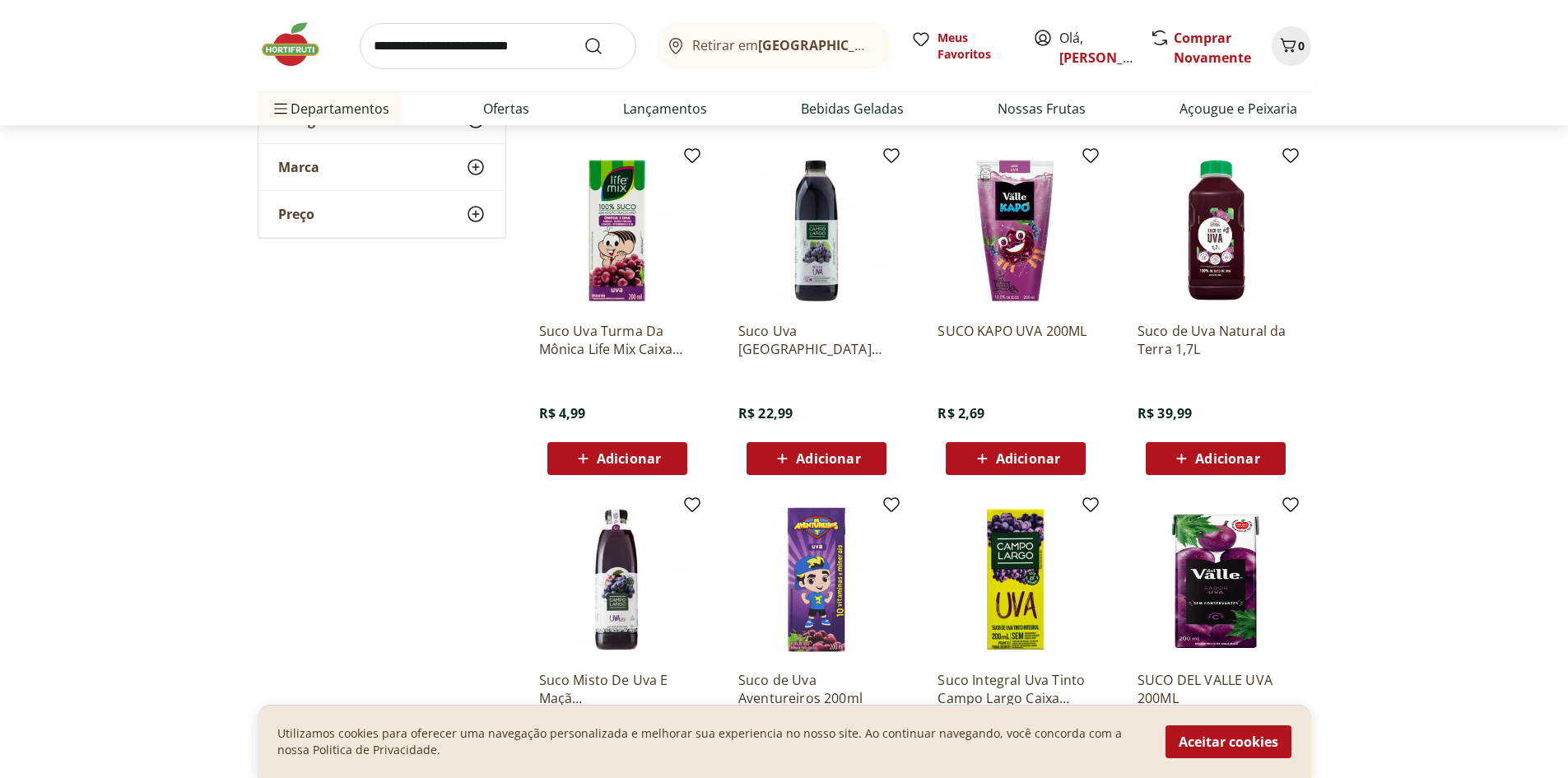
scroll to position [906, 0]
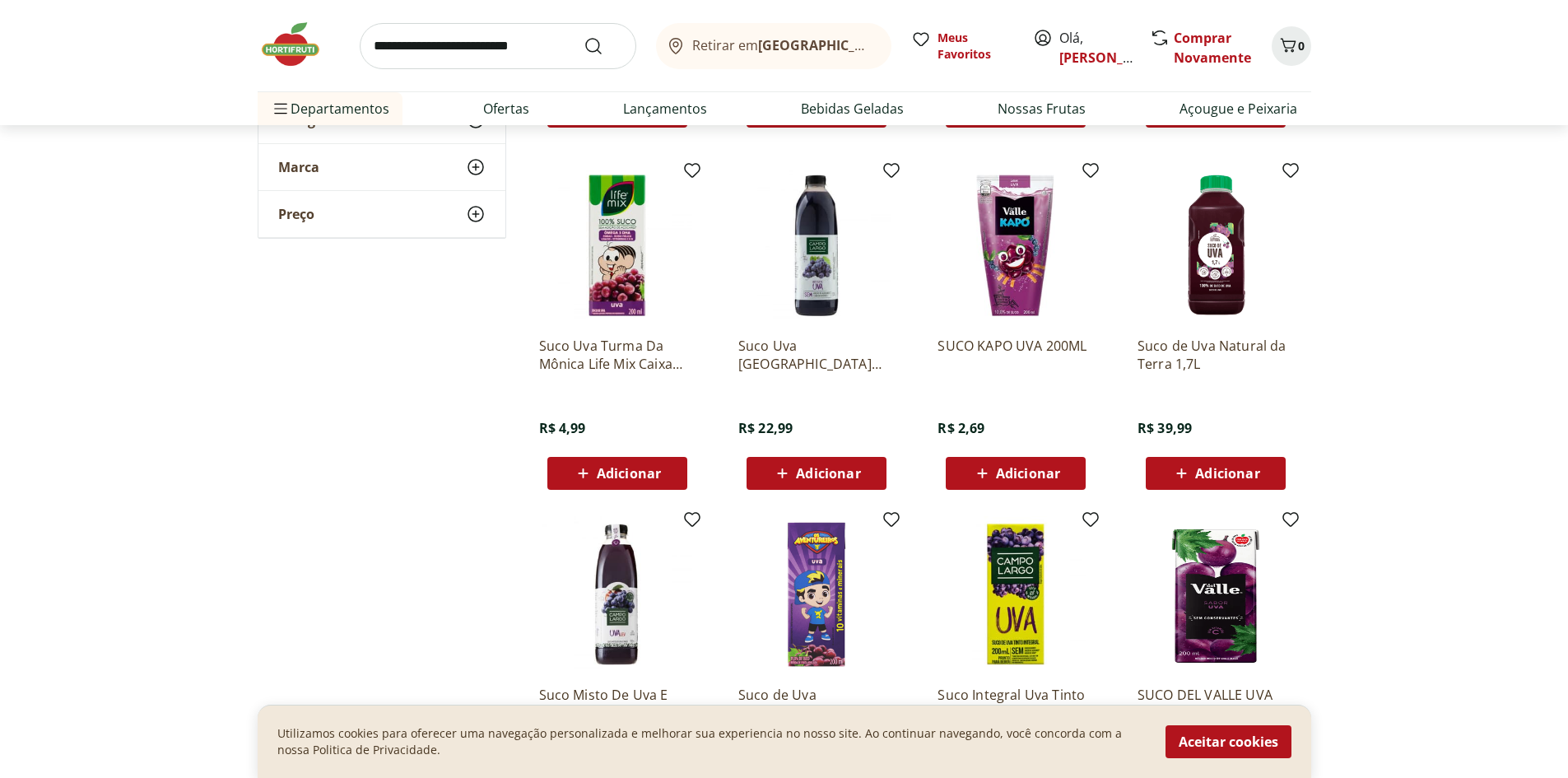
click at [1251, 467] on span "Adicionar" at bounding box center [1227, 474] width 64 height 13
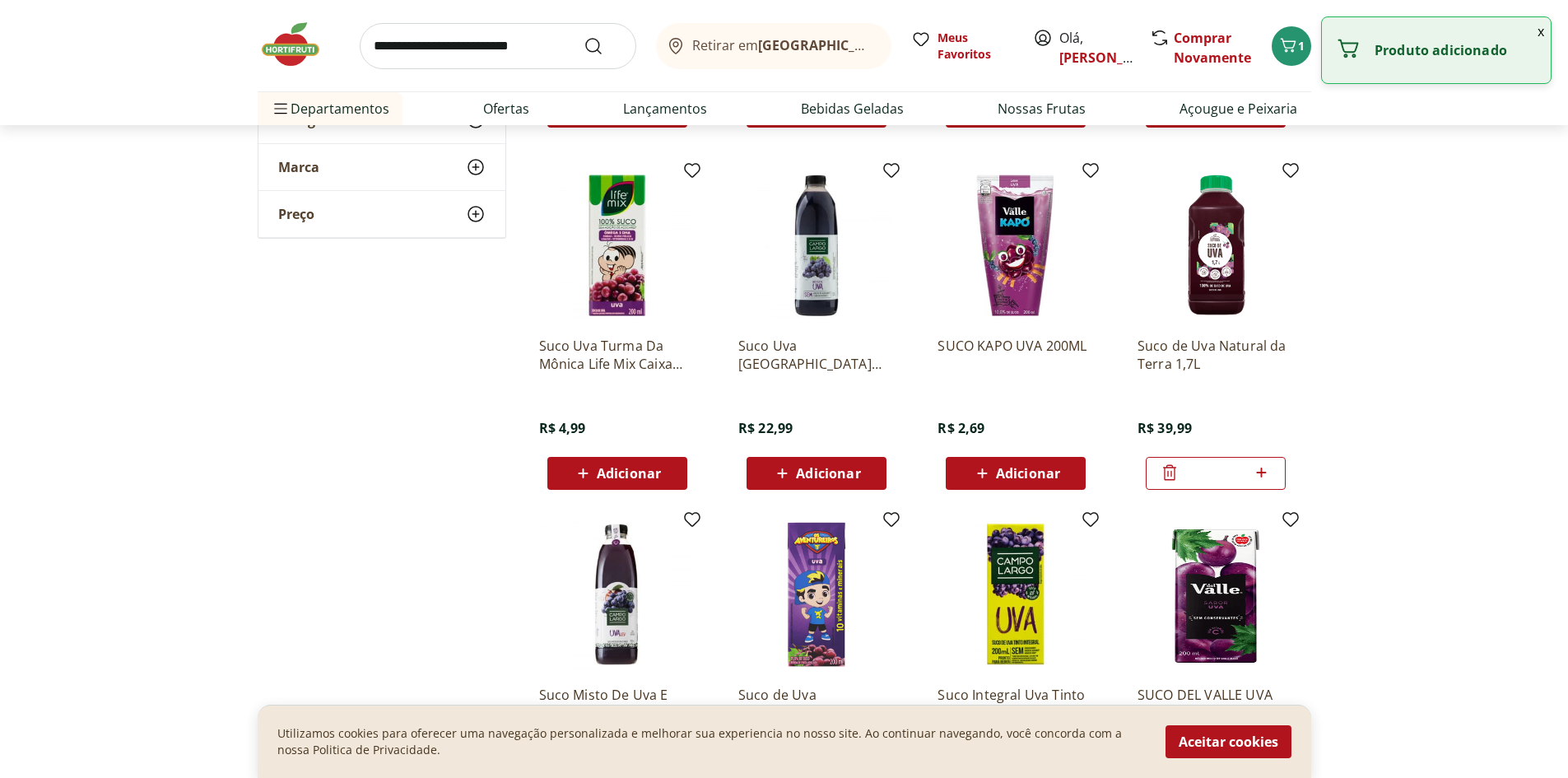
click at [1260, 476] on icon at bounding box center [1261, 473] width 20 height 20
type input "*"
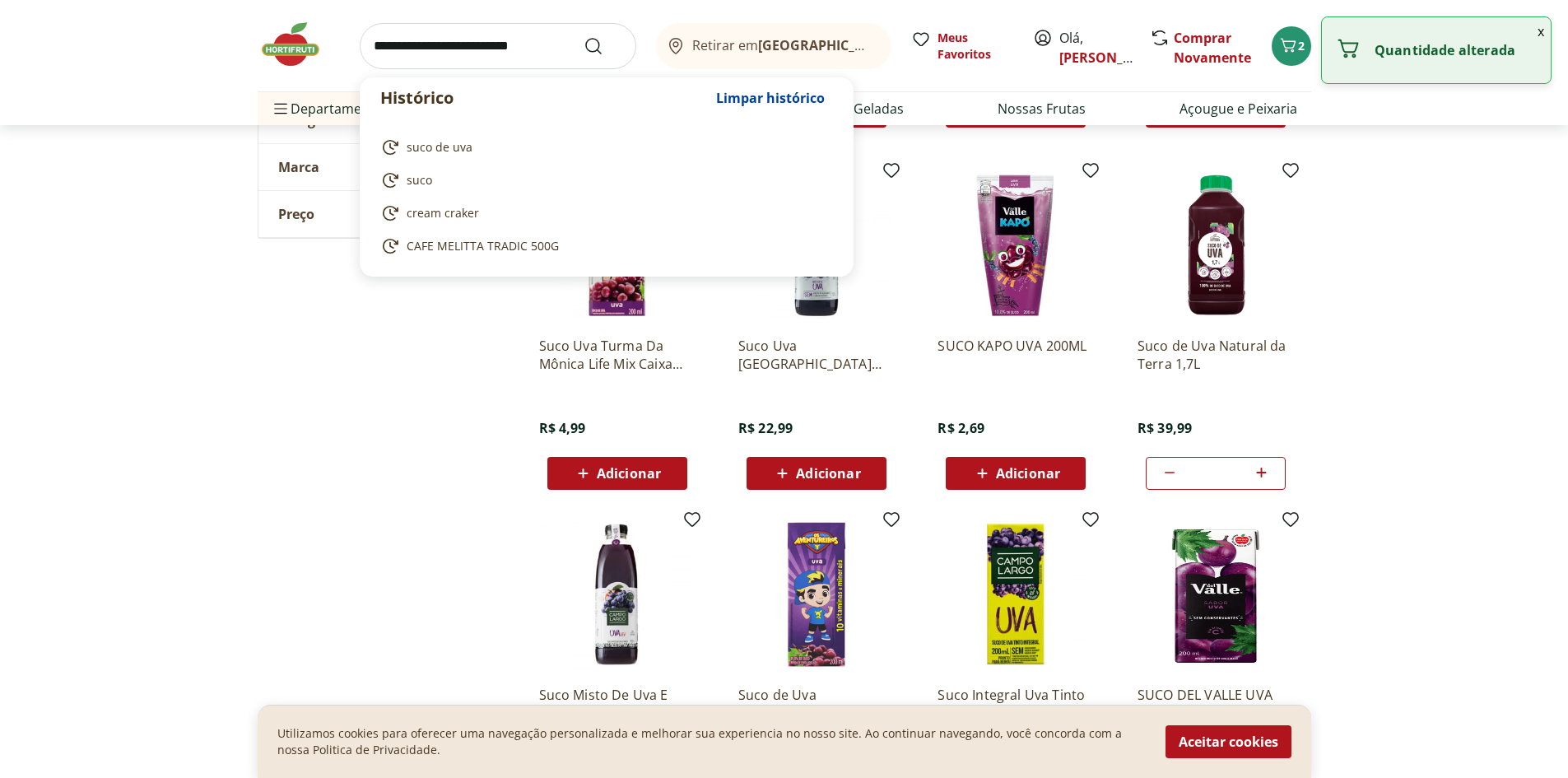
click at [525, 46] on input "search" at bounding box center [498, 46] width 277 height 46
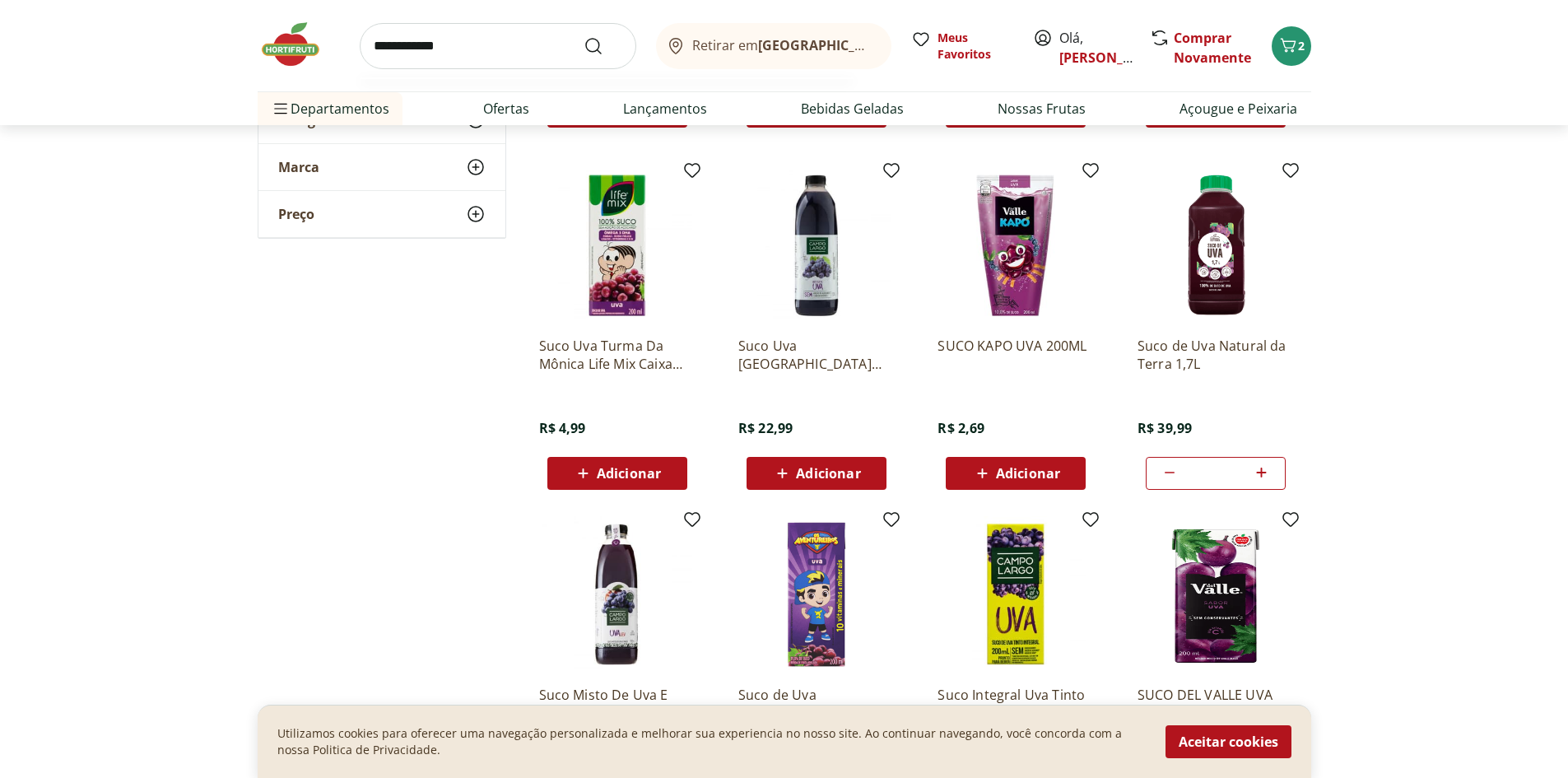
type input "**********"
click at [583, 37] on button "Submit Search" at bounding box center [603, 47] width 39 height 20
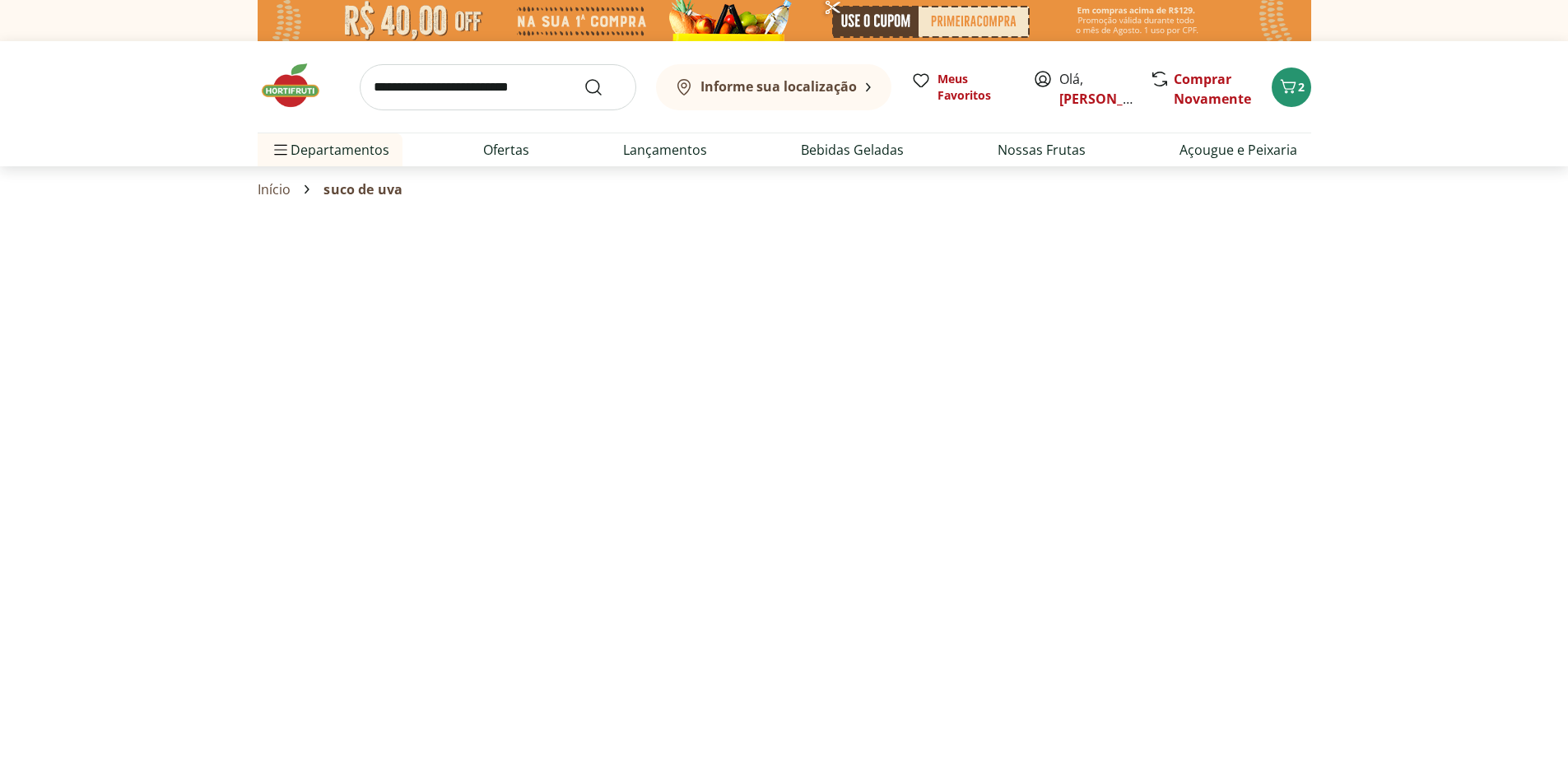
select select "**********"
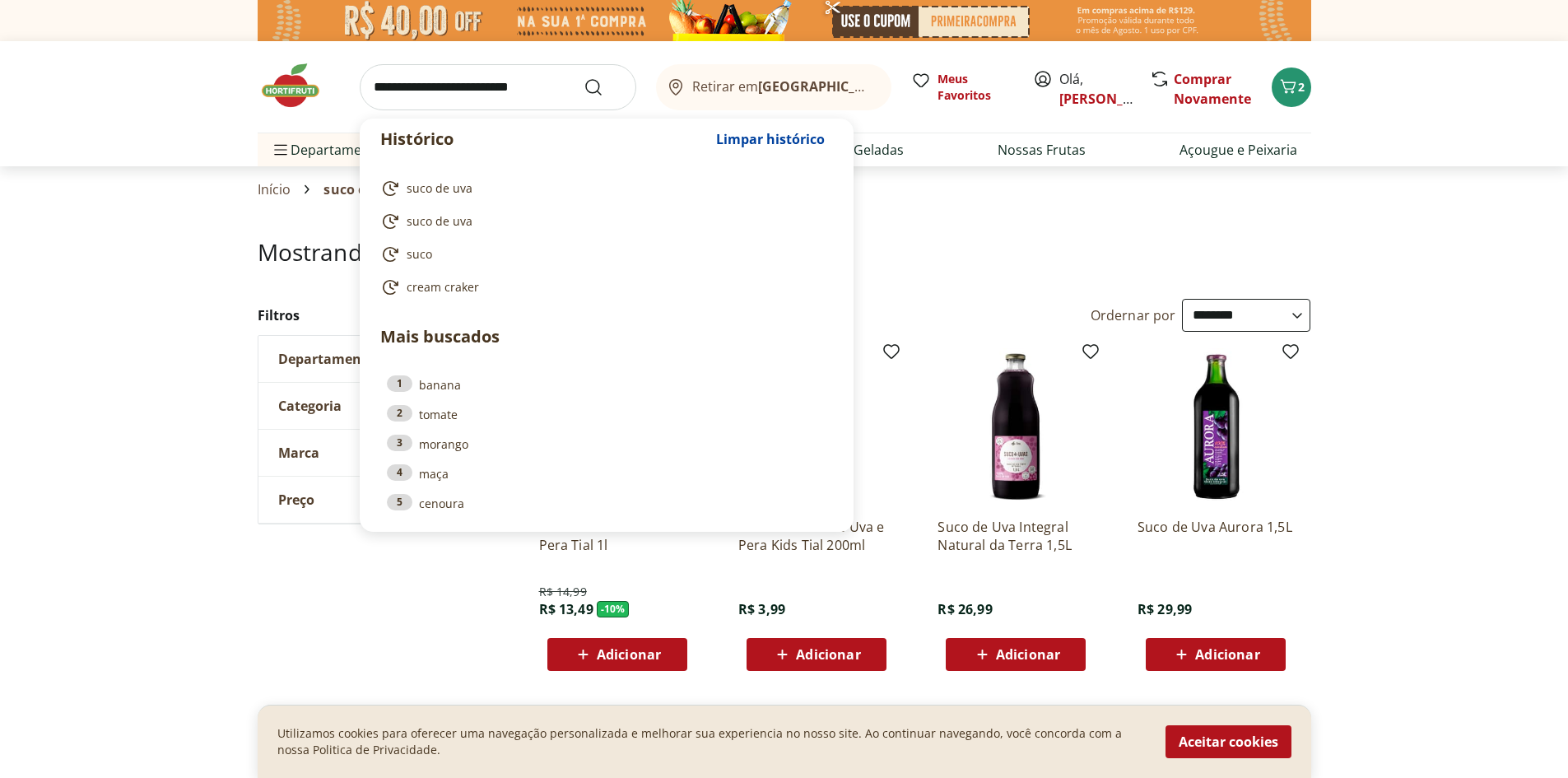
click at [509, 80] on input "search" at bounding box center [498, 87] width 277 height 46
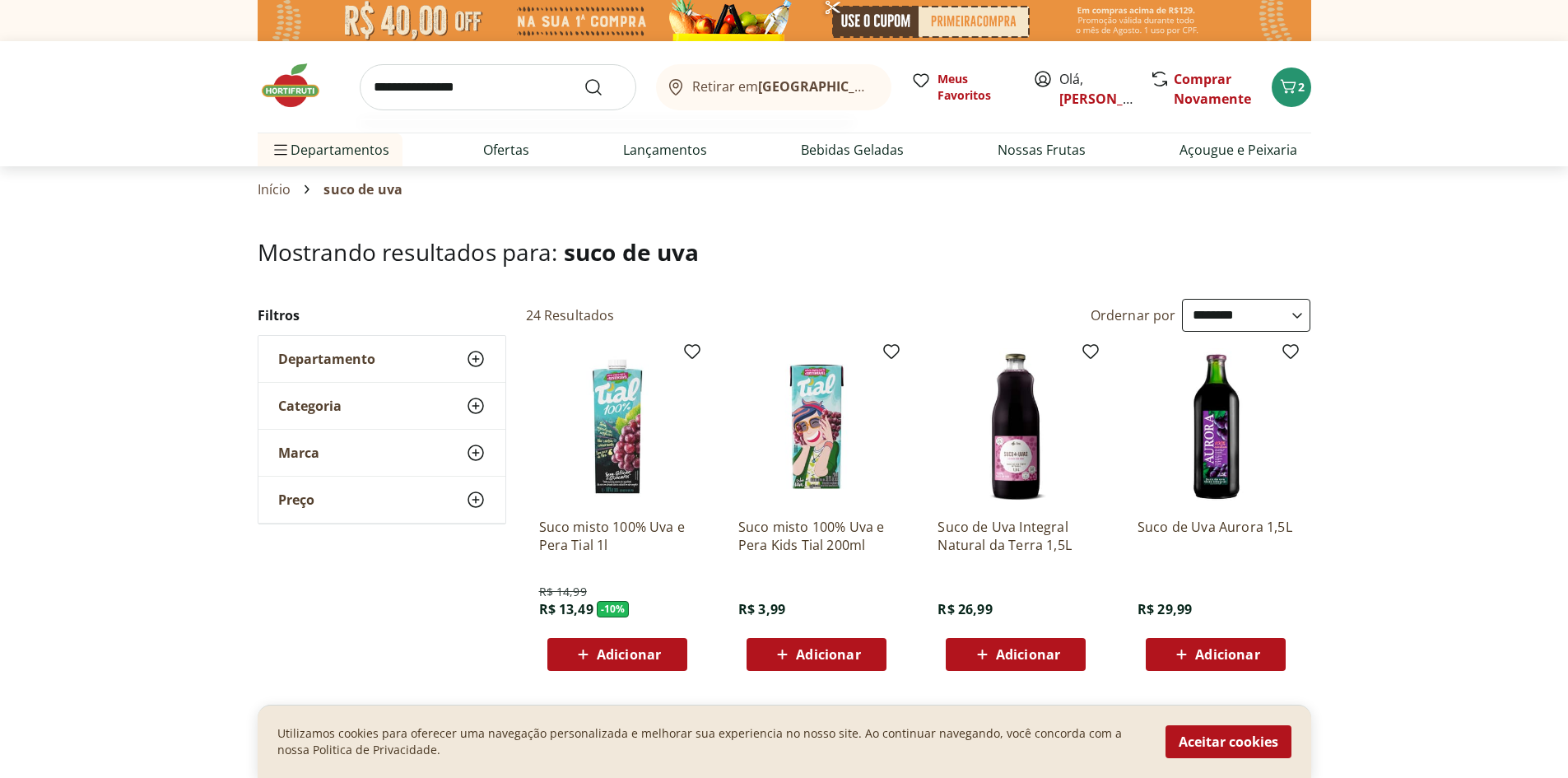
type input "**********"
click at [583, 77] on button "Submit Search" at bounding box center [603, 87] width 39 height 20
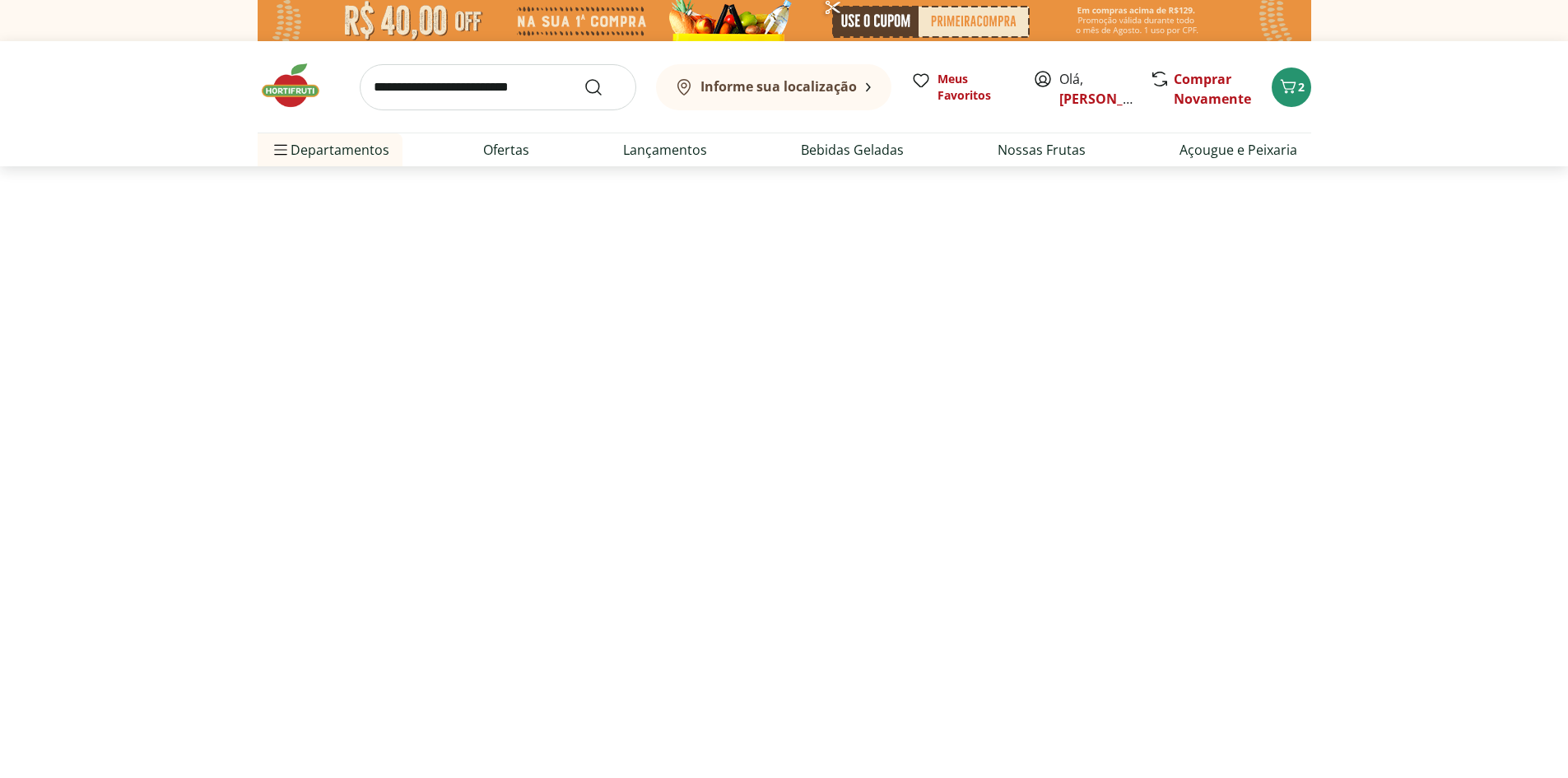
select select "**********"
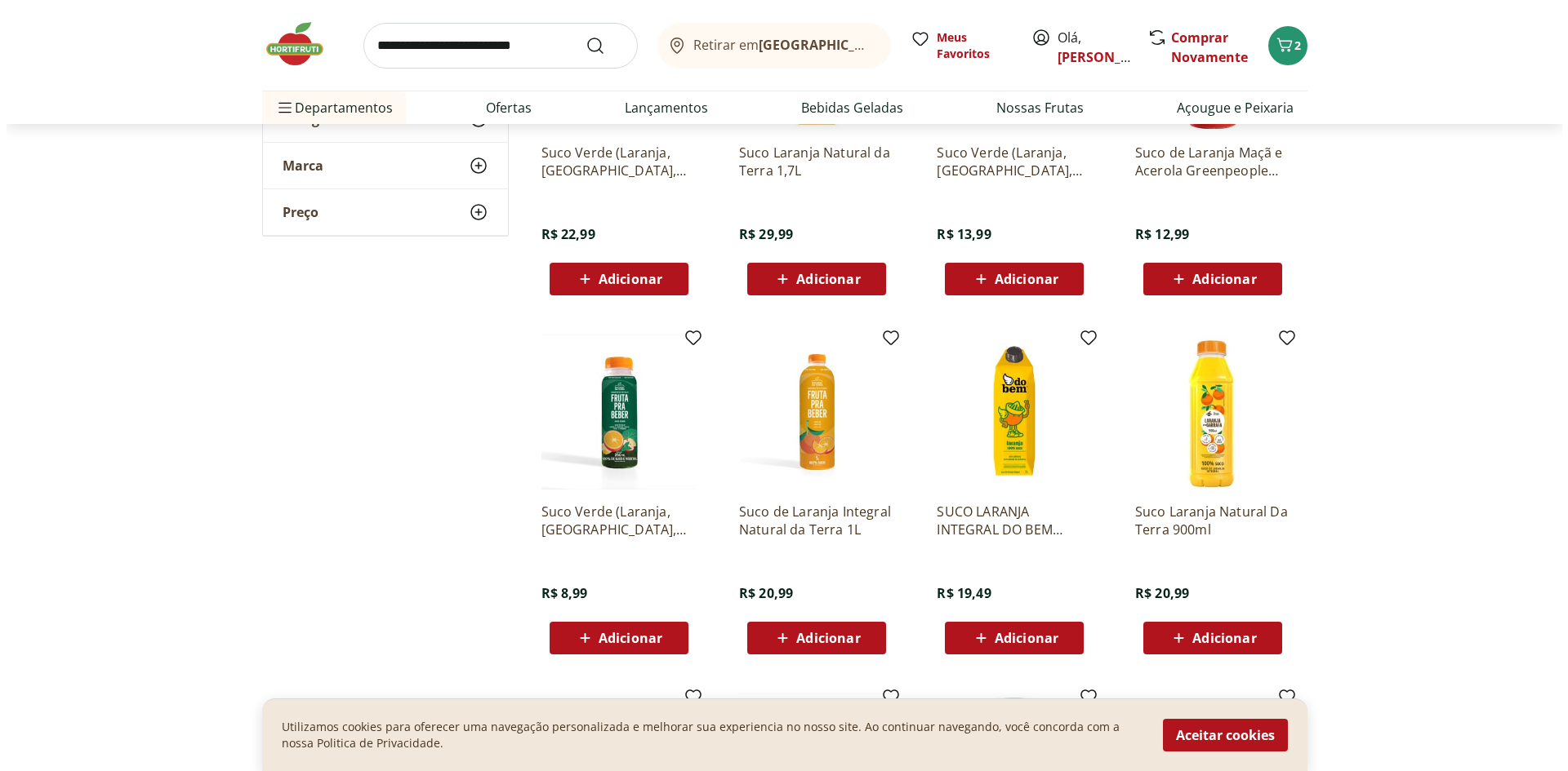
scroll to position [163, 0]
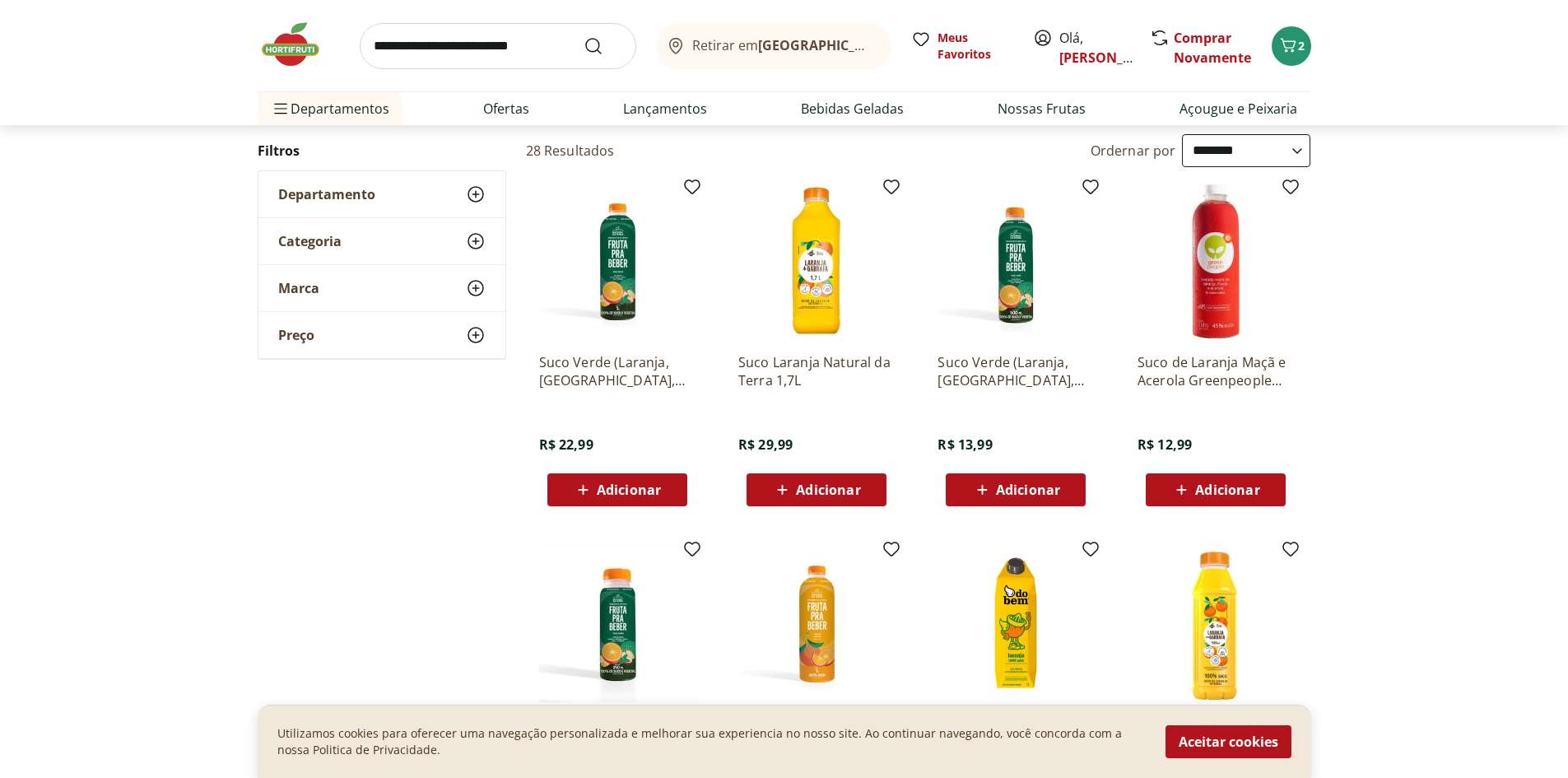
click at [817, 489] on span "Adicionar" at bounding box center [828, 490] width 64 height 13
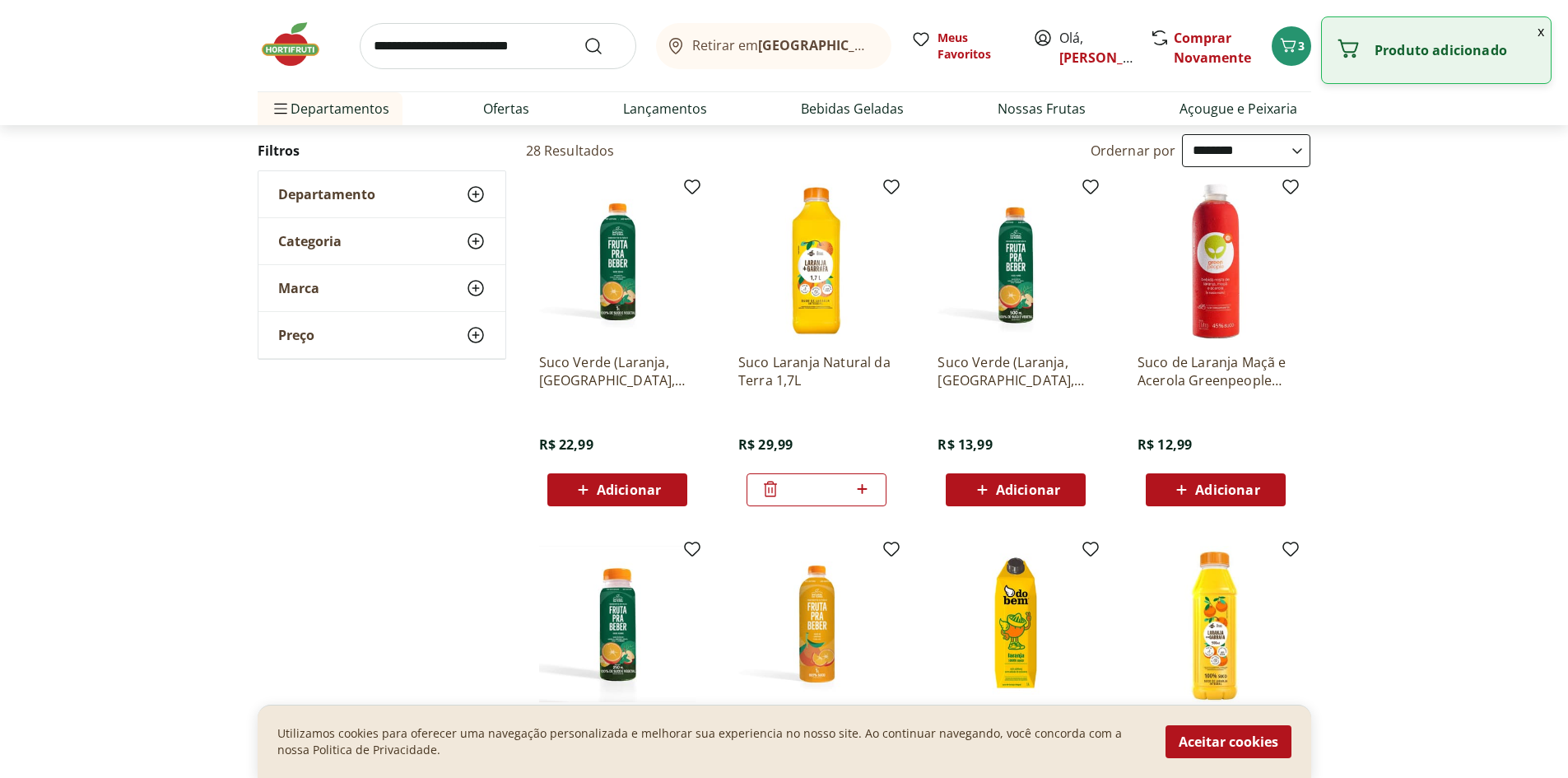
click at [862, 493] on icon at bounding box center [862, 489] width 20 height 20
type input "*"
click at [1538, 28] on button "x" at bounding box center [1541, 31] width 20 height 28
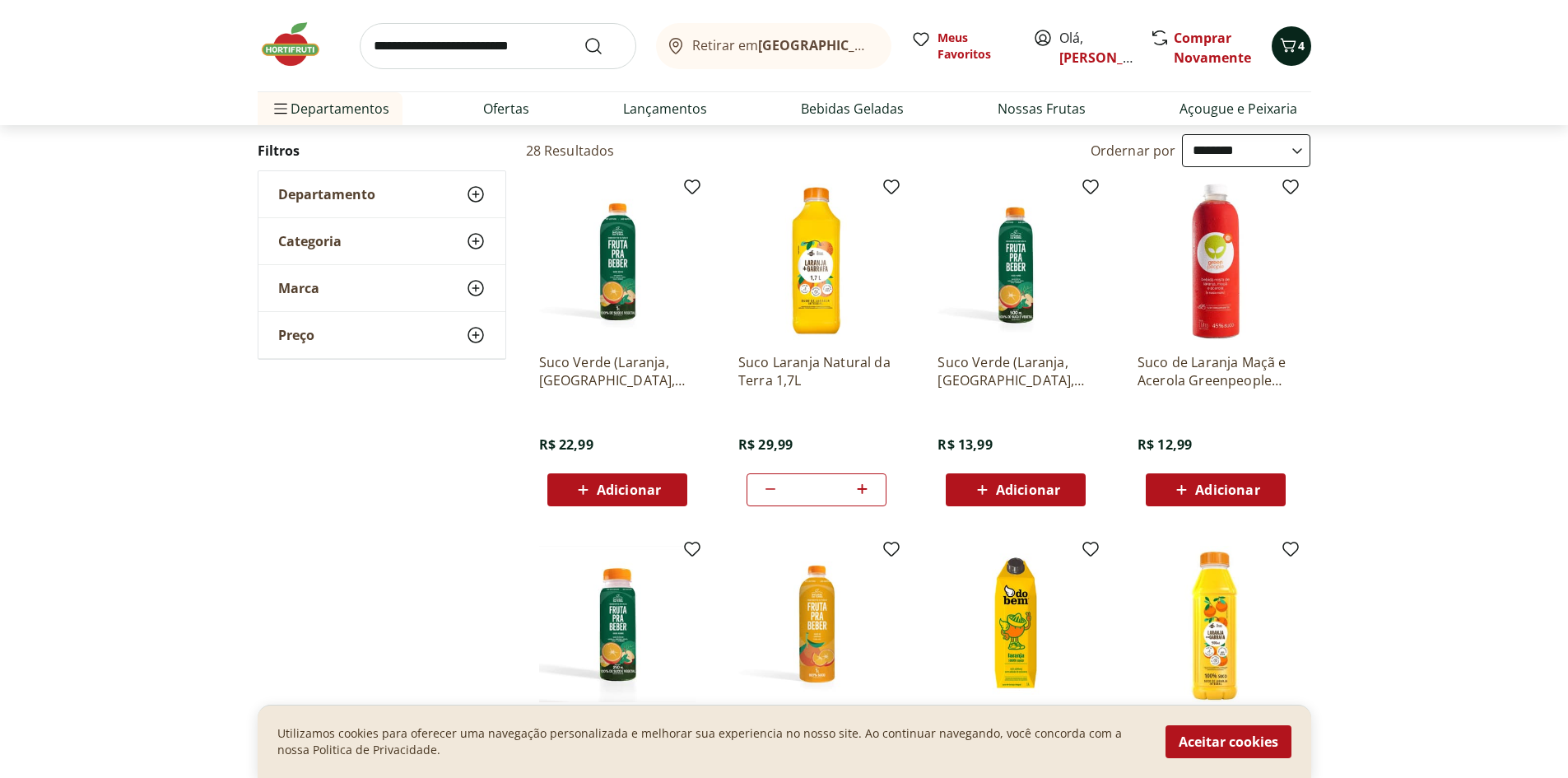
click at [1306, 42] on button "4" at bounding box center [1291, 46] width 39 height 39
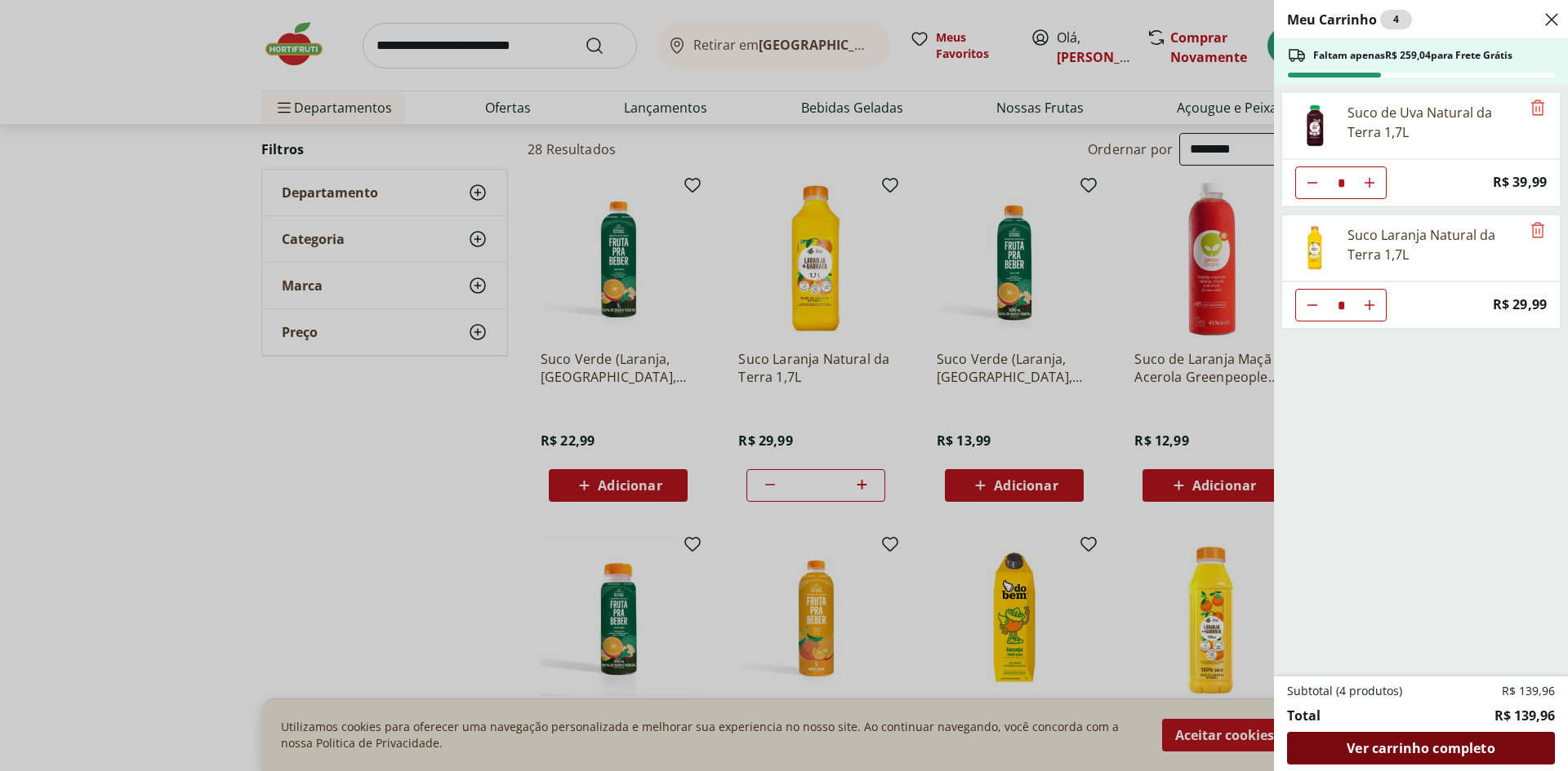
click at [1508, 748] on div "Ver carrinho completo" at bounding box center [1421, 748] width 268 height 33
